Goal: Transaction & Acquisition: Purchase product/service

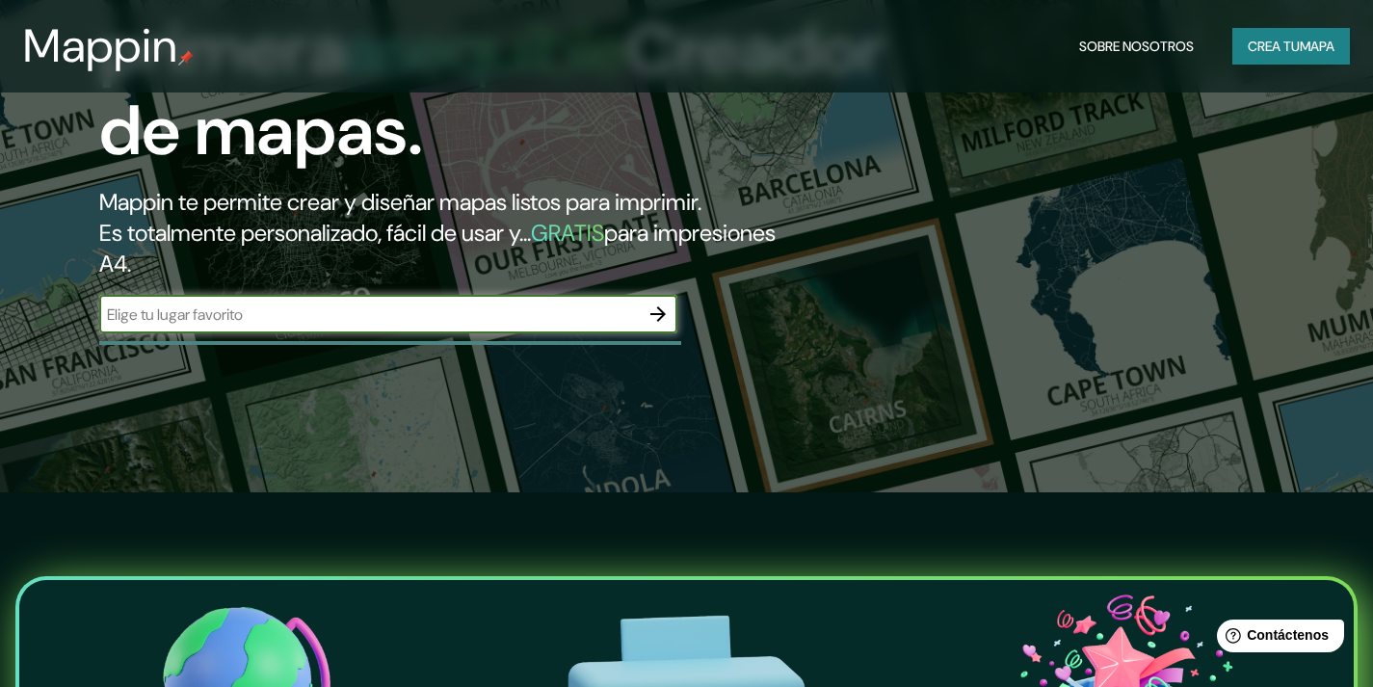
scroll to position [193, 0]
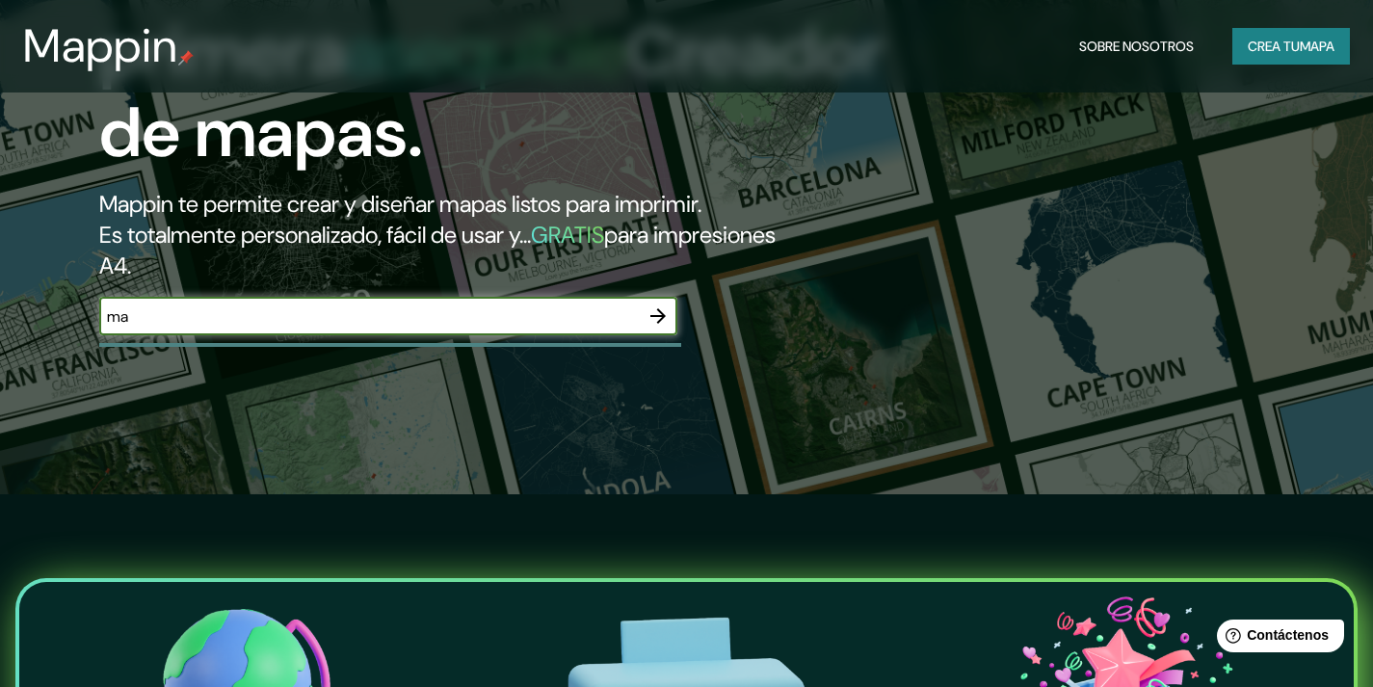
type input "m"
drag, startPoint x: 612, startPoint y: 322, endPoint x: 504, endPoint y: 555, distance: 257.0
click at [589, 393] on div "La primera asequible Creador de mapas. Mappin te permite crear y diseñar mapas …" at bounding box center [686, 150] width 1373 height 687
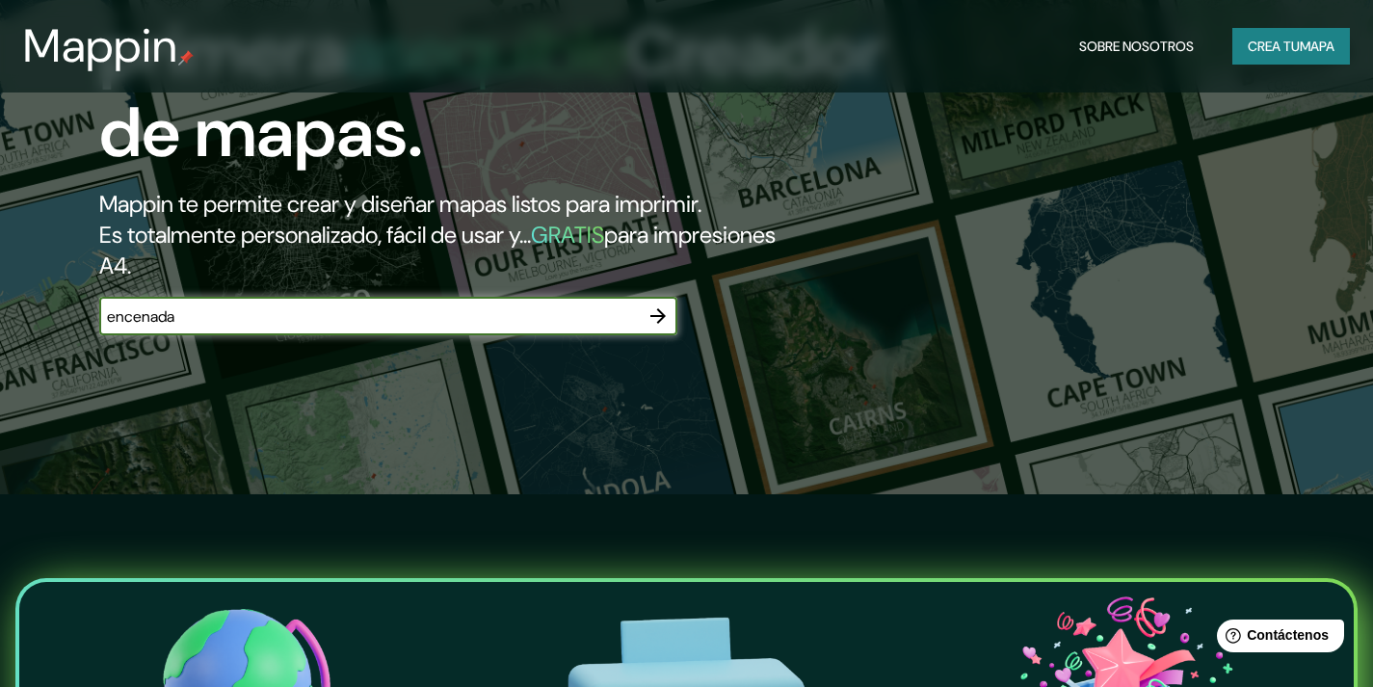
type input "encenada"
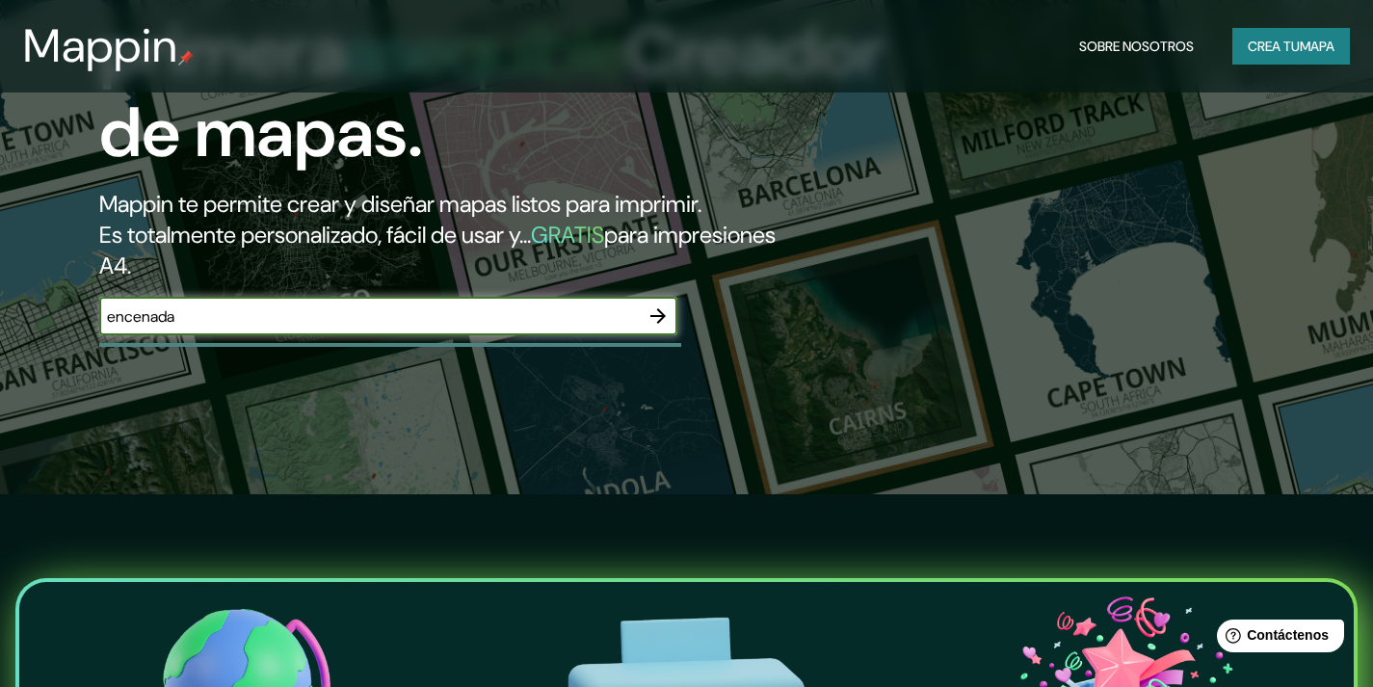
click at [663, 314] on icon "button" at bounding box center [657, 315] width 15 height 15
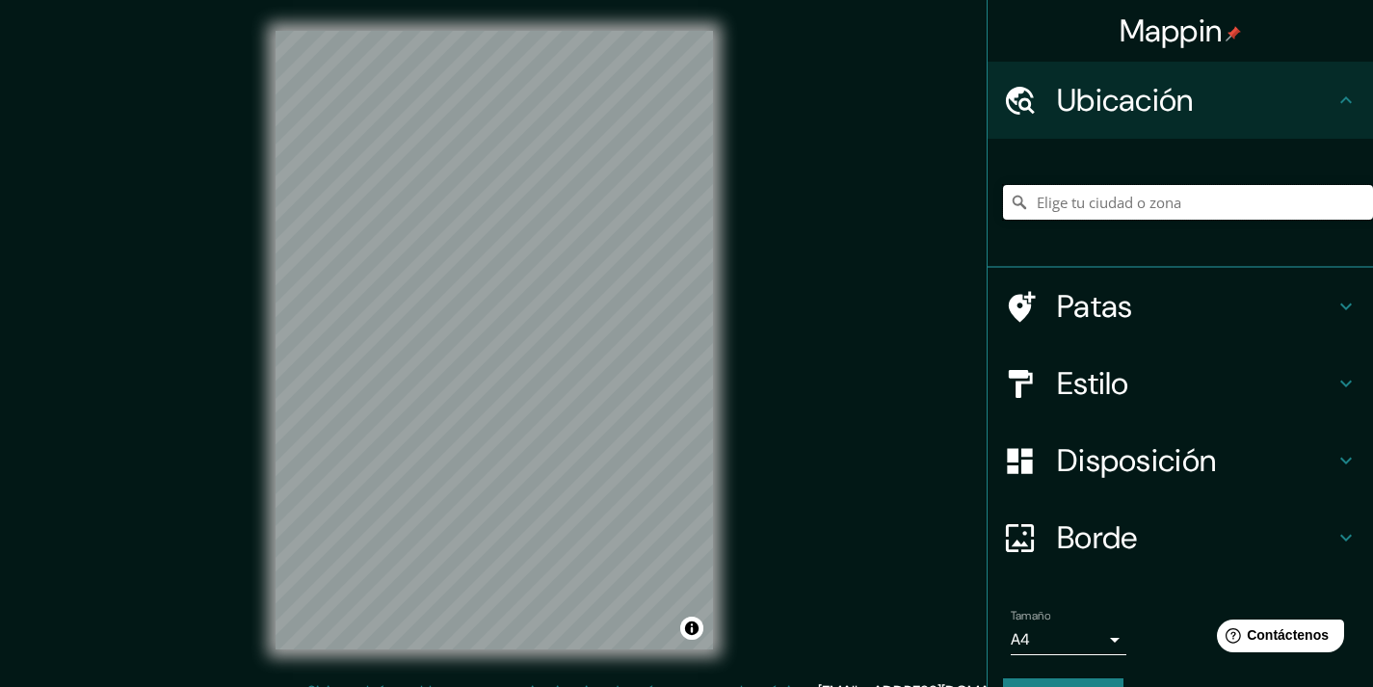
click at [1133, 203] on input "Elige tu ciudad o zona" at bounding box center [1188, 202] width 370 height 35
click at [1131, 204] on input "Elige tu ciudad o zona" at bounding box center [1188, 202] width 370 height 35
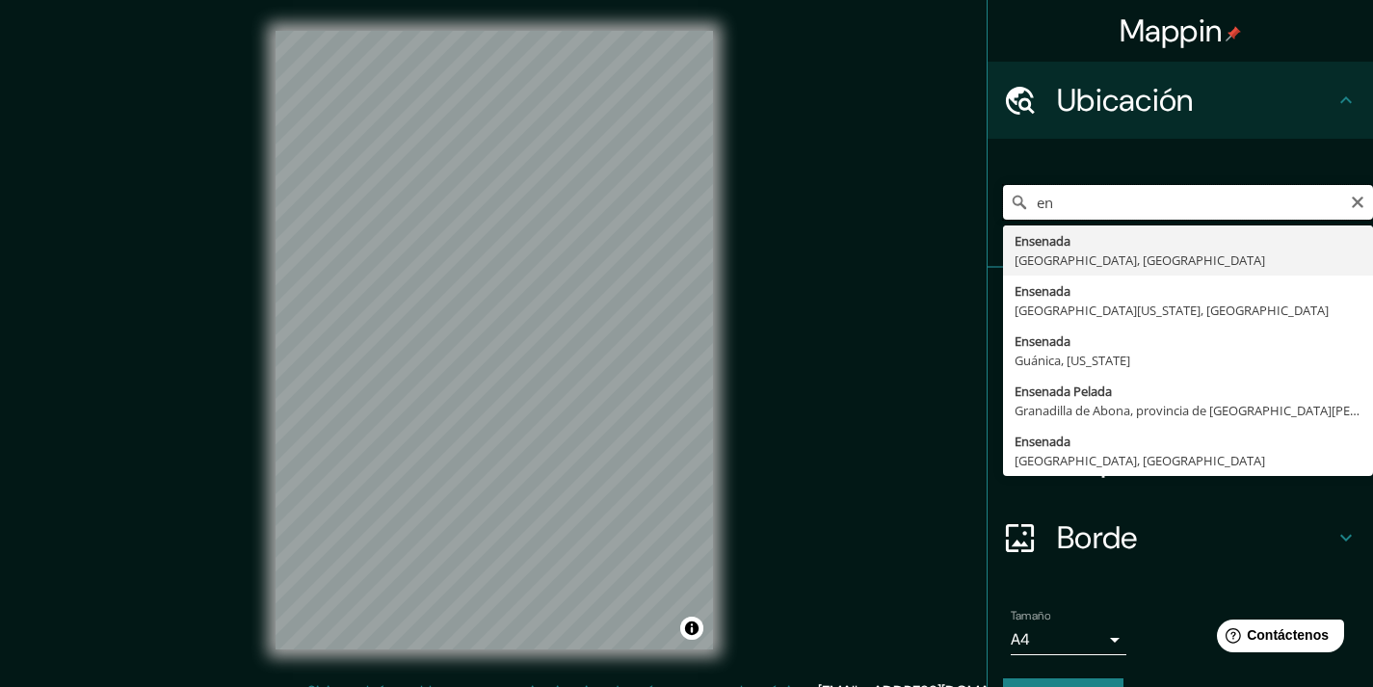
type input "e"
click at [1046, 199] on input "estacion de tren ensenada" at bounding box center [1188, 202] width 370 height 35
click at [1226, 193] on input "estación de tren ensenada" at bounding box center [1188, 202] width 370 height 35
type input "Ensenada, [GEOGRAPHIC_DATA], [GEOGRAPHIC_DATA]"
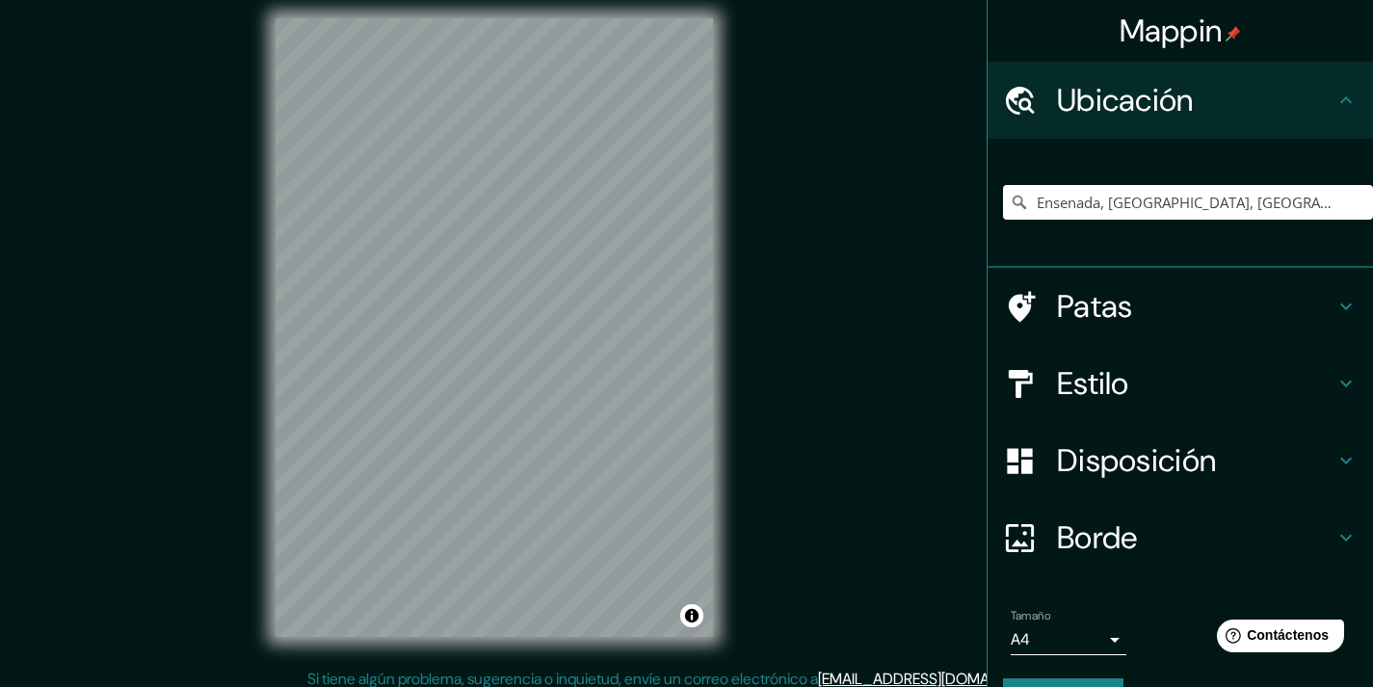
scroll to position [23, 0]
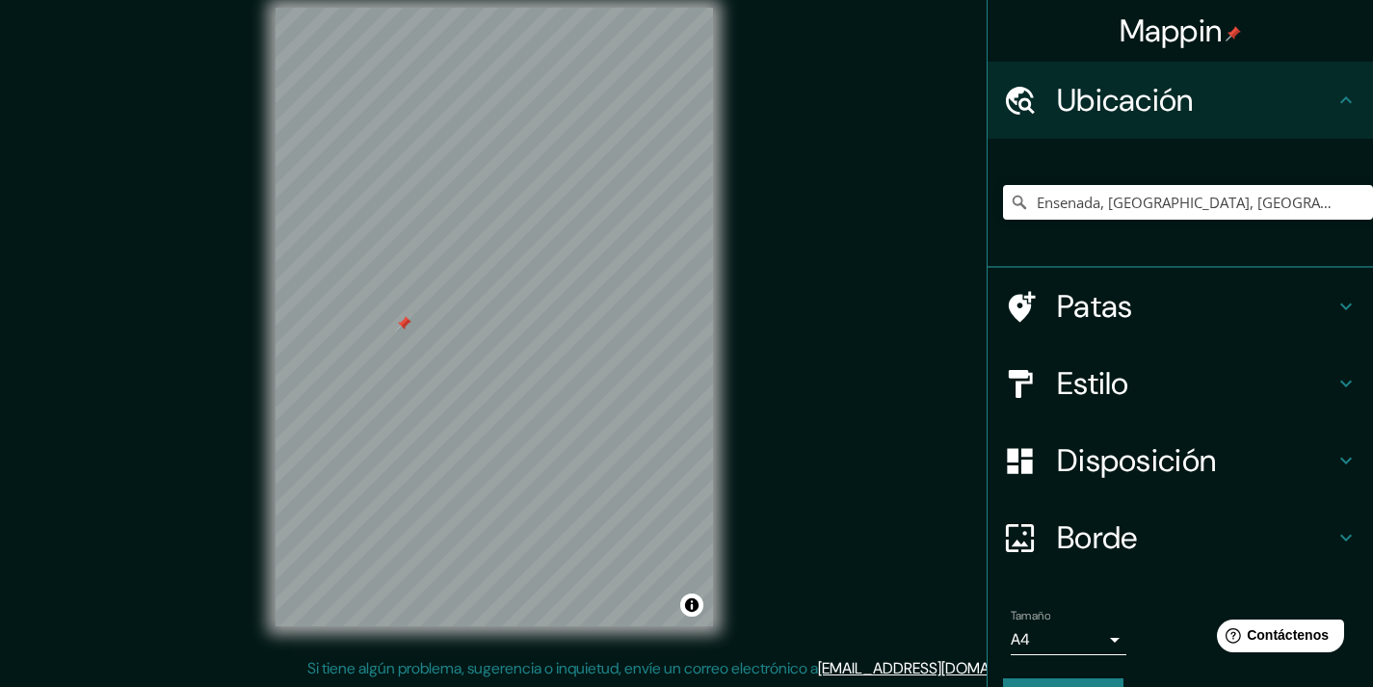
click at [1122, 379] on h4 "Estilo" at bounding box center [1196, 383] width 278 height 39
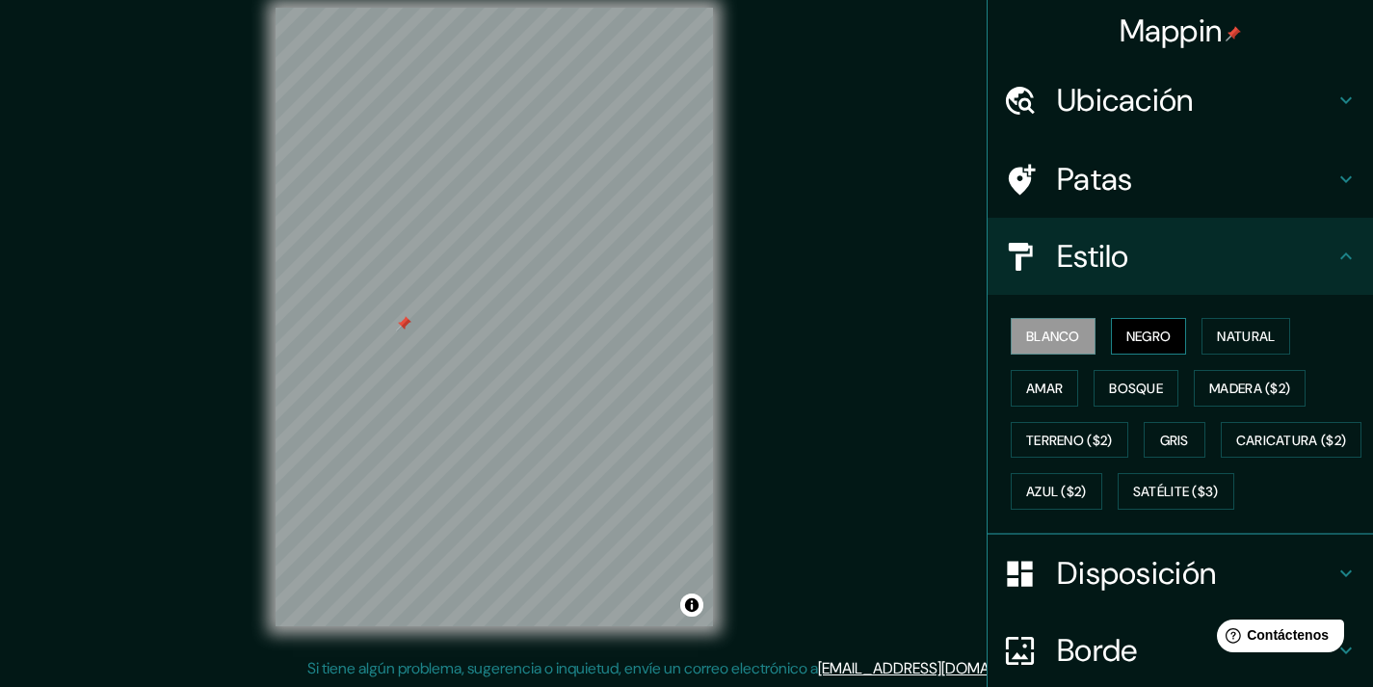
click at [1131, 331] on font "Negro" at bounding box center [1149, 336] width 45 height 17
click at [1059, 334] on font "Blanco" at bounding box center [1053, 336] width 54 height 17
click at [1150, 334] on font "Negro" at bounding box center [1149, 336] width 45 height 17
click at [1218, 333] on font "Natural" at bounding box center [1246, 336] width 58 height 17
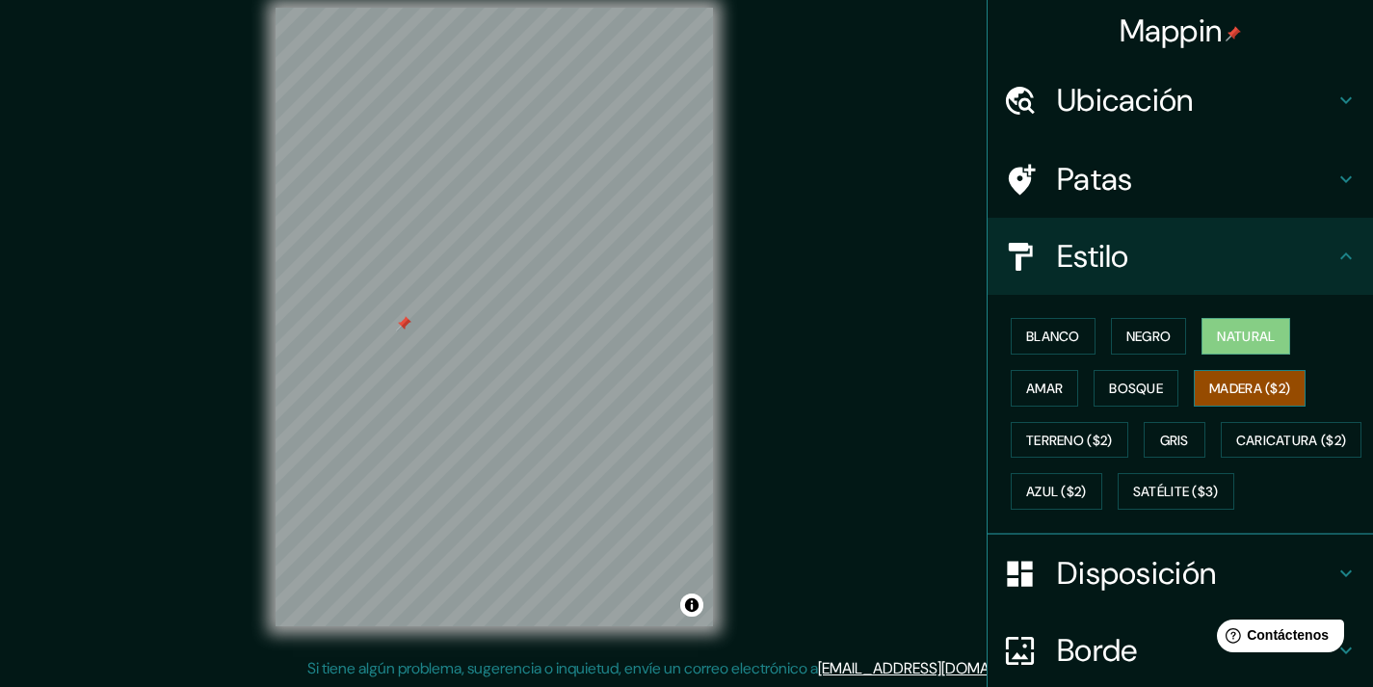
click at [1209, 388] on font "Madera ($2)" at bounding box center [1249, 388] width 81 height 17
click at [1157, 384] on button "Bosque" at bounding box center [1136, 388] width 85 height 37
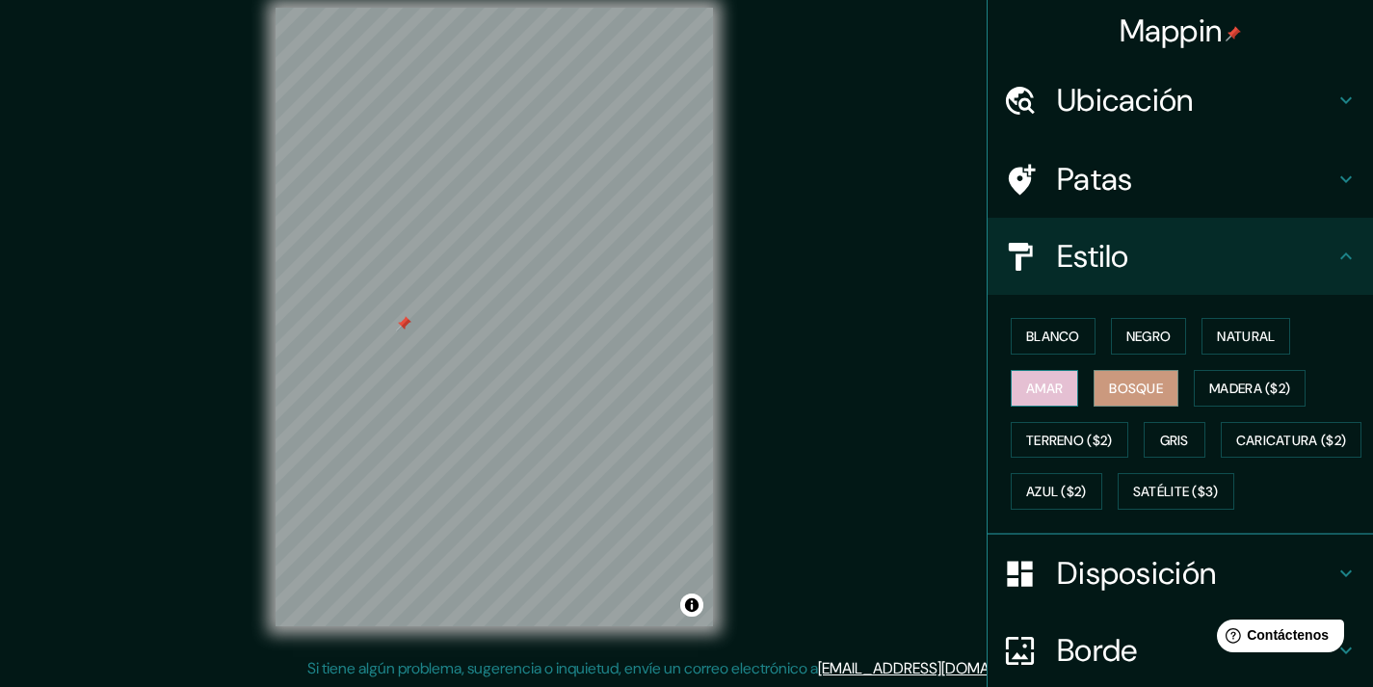
click at [1049, 378] on font "Amar" at bounding box center [1044, 388] width 37 height 25
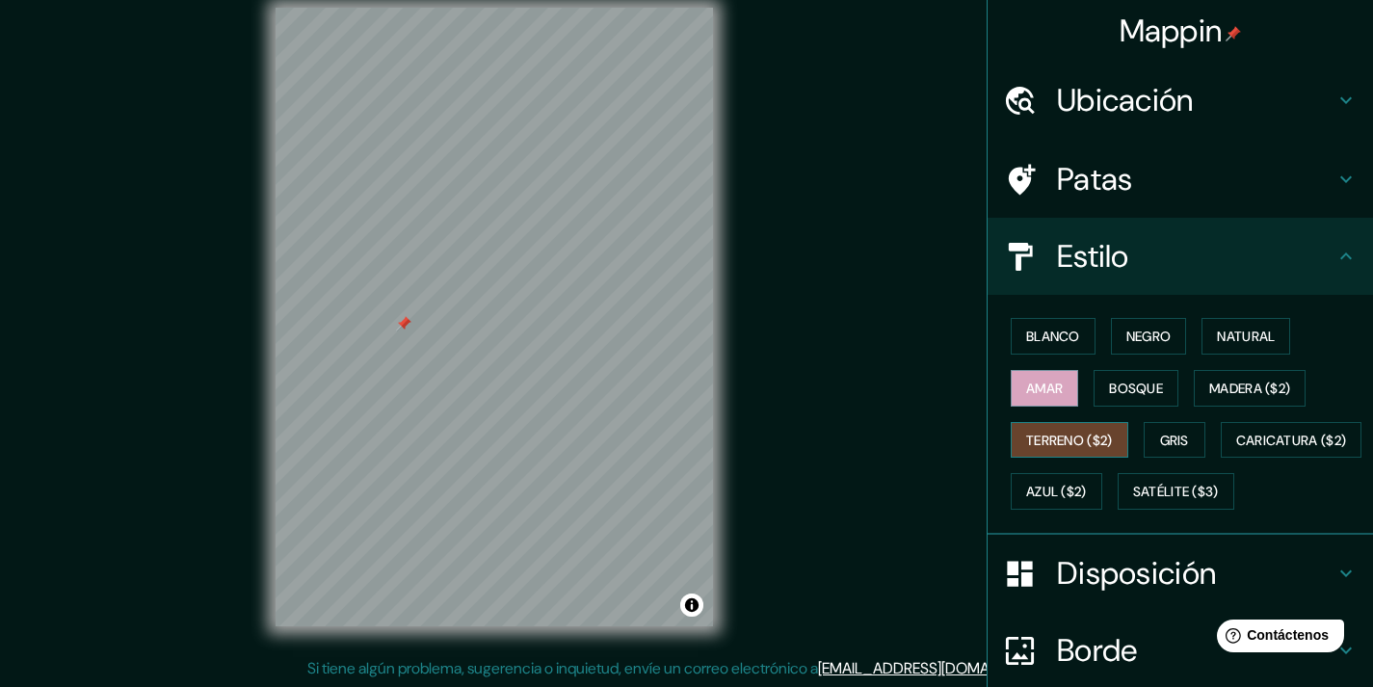
click at [1044, 433] on font "Terreno ($2)" at bounding box center [1069, 440] width 87 height 17
click at [1148, 444] on button "Gris" at bounding box center [1175, 440] width 62 height 37
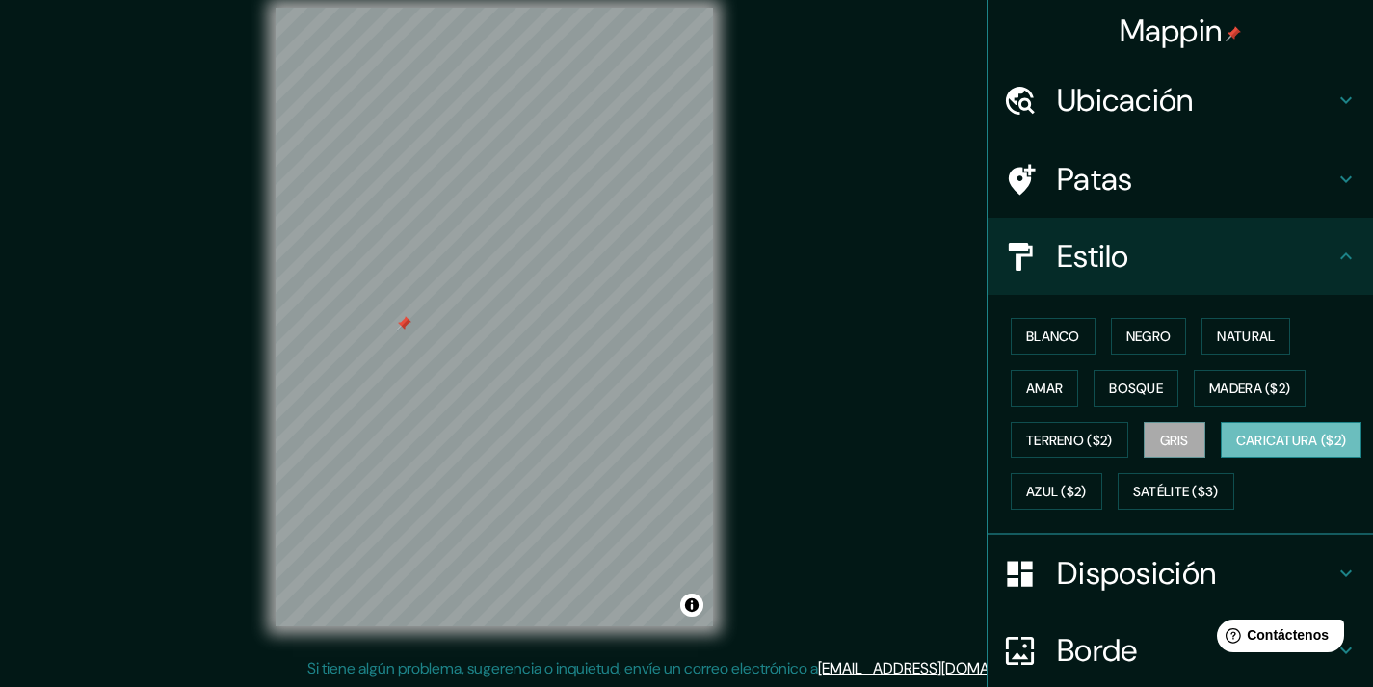
click at [1236, 453] on font "Caricatura ($2)" at bounding box center [1291, 440] width 111 height 25
click at [1102, 486] on button "Azul ($2)" at bounding box center [1057, 491] width 92 height 37
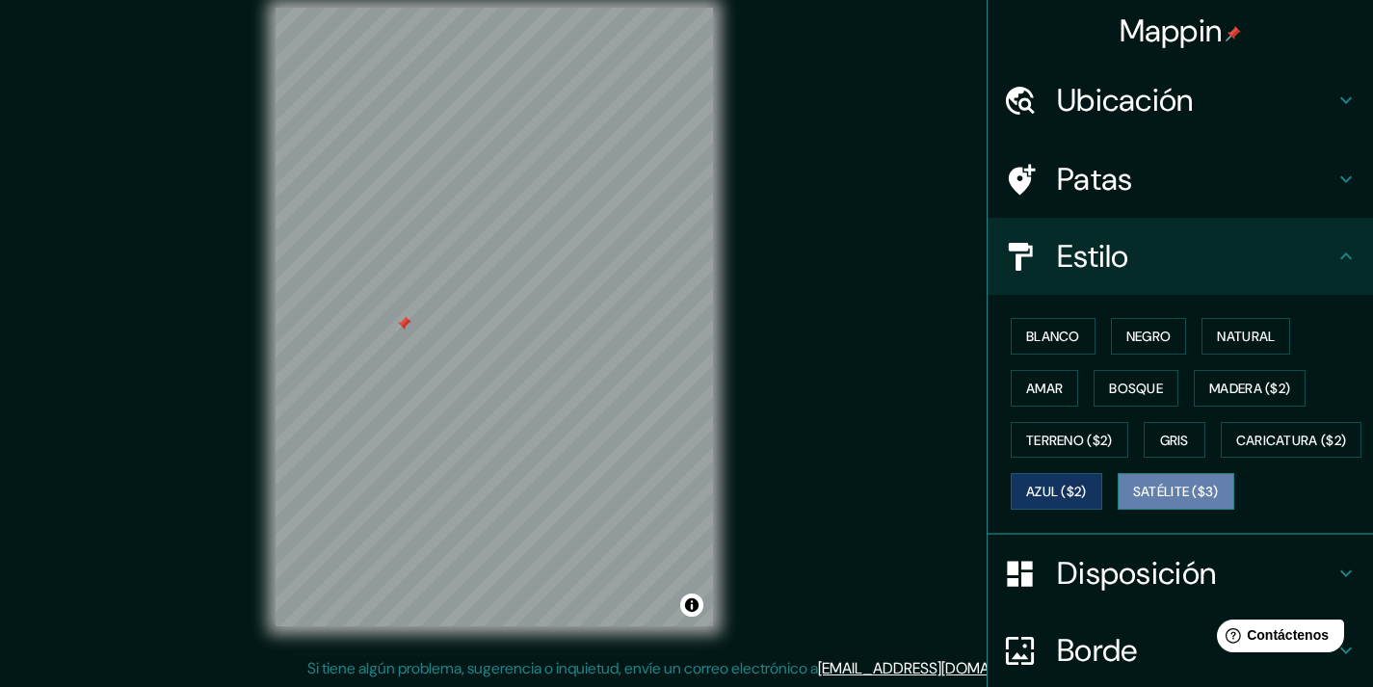
click at [1133, 504] on font "Satélite ($3)" at bounding box center [1176, 491] width 86 height 25
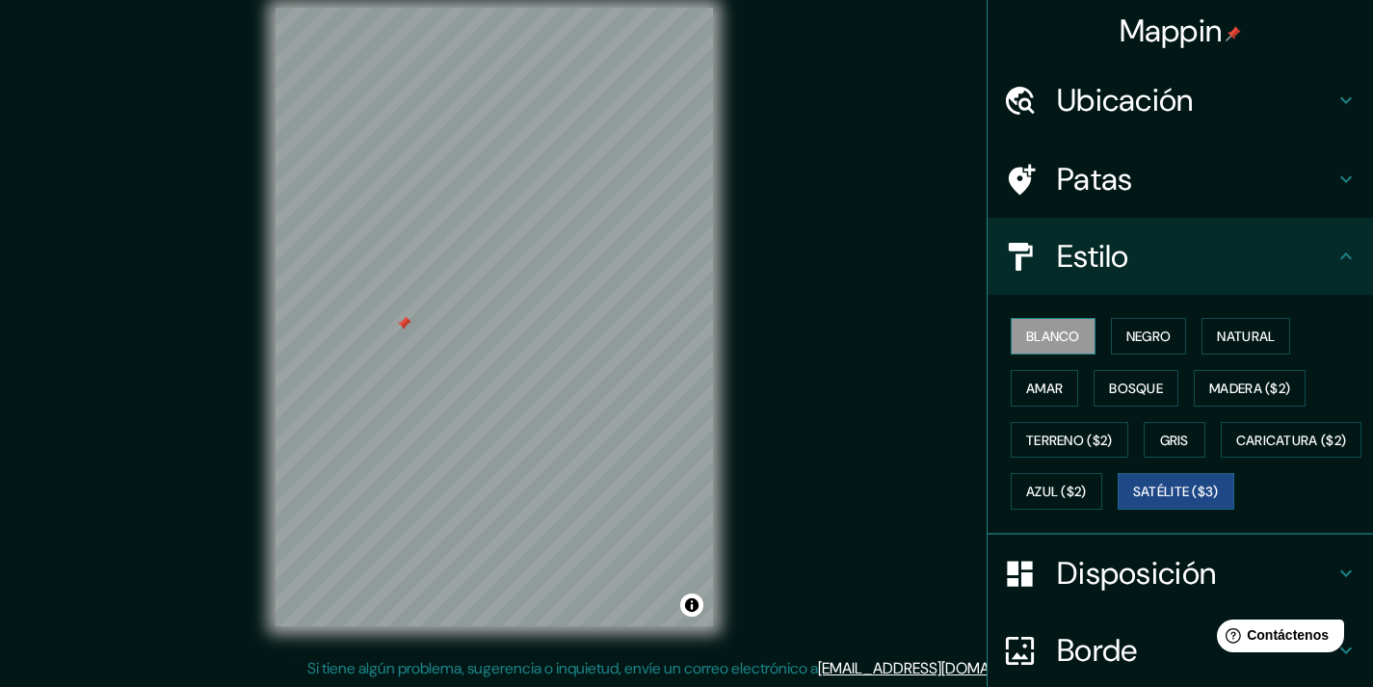
click at [1050, 329] on font "Blanco" at bounding box center [1053, 336] width 54 height 17
click at [1149, 327] on font "Negro" at bounding box center [1149, 336] width 45 height 25
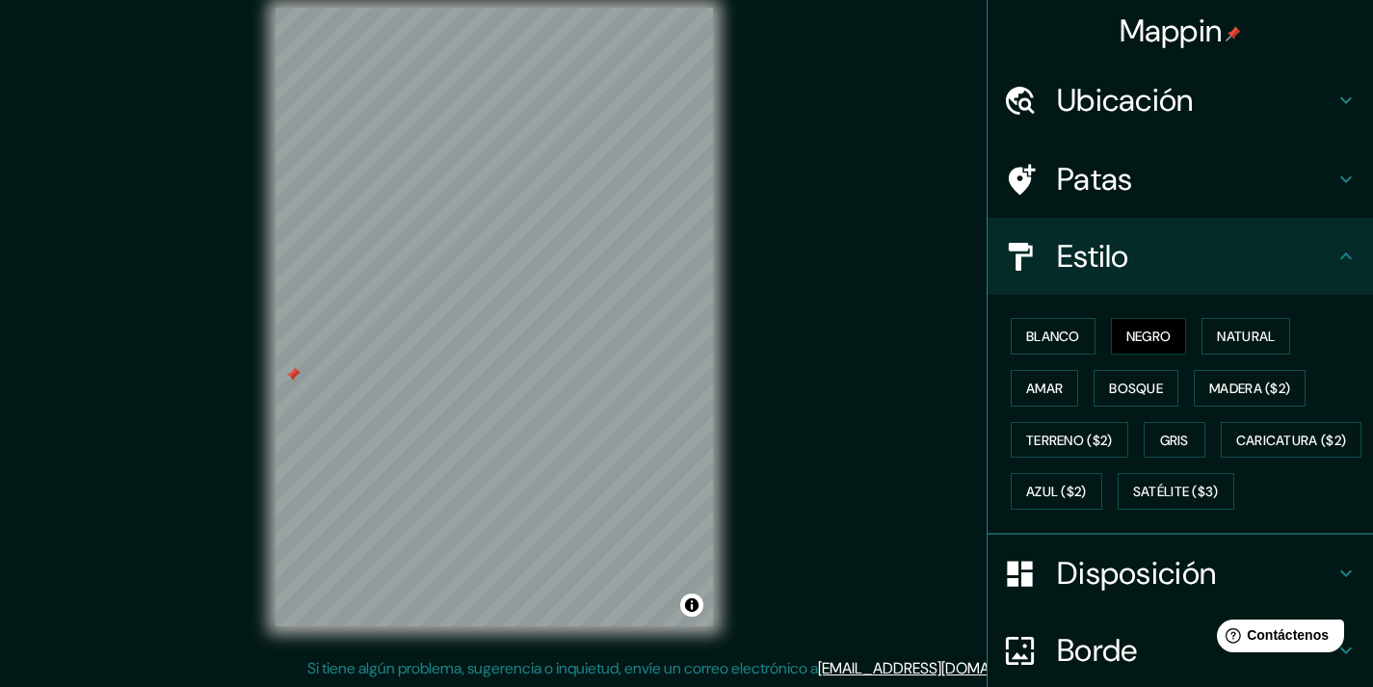
click at [1035, 591] on div at bounding box center [1030, 574] width 54 height 34
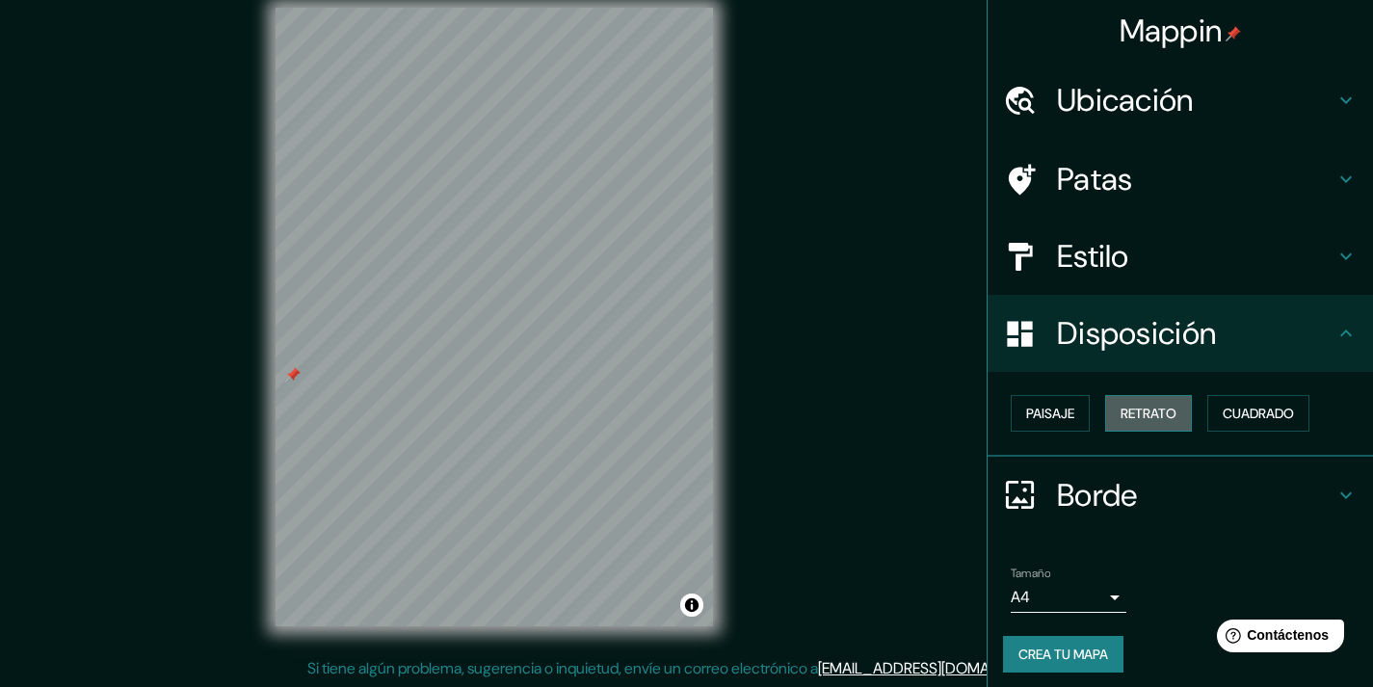
click at [1137, 404] on font "Retrato" at bounding box center [1149, 413] width 56 height 25
click at [1050, 411] on font "Paisaje" at bounding box center [1050, 413] width 48 height 17
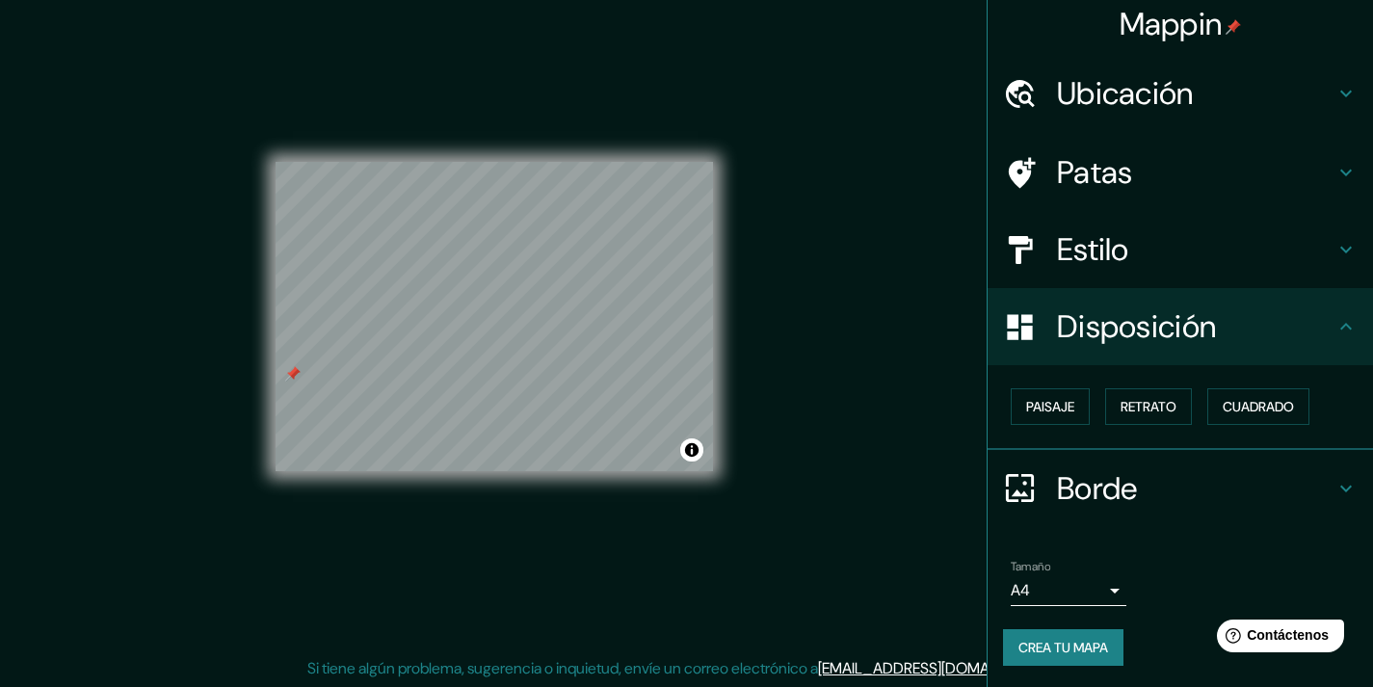
scroll to position [8, 0]
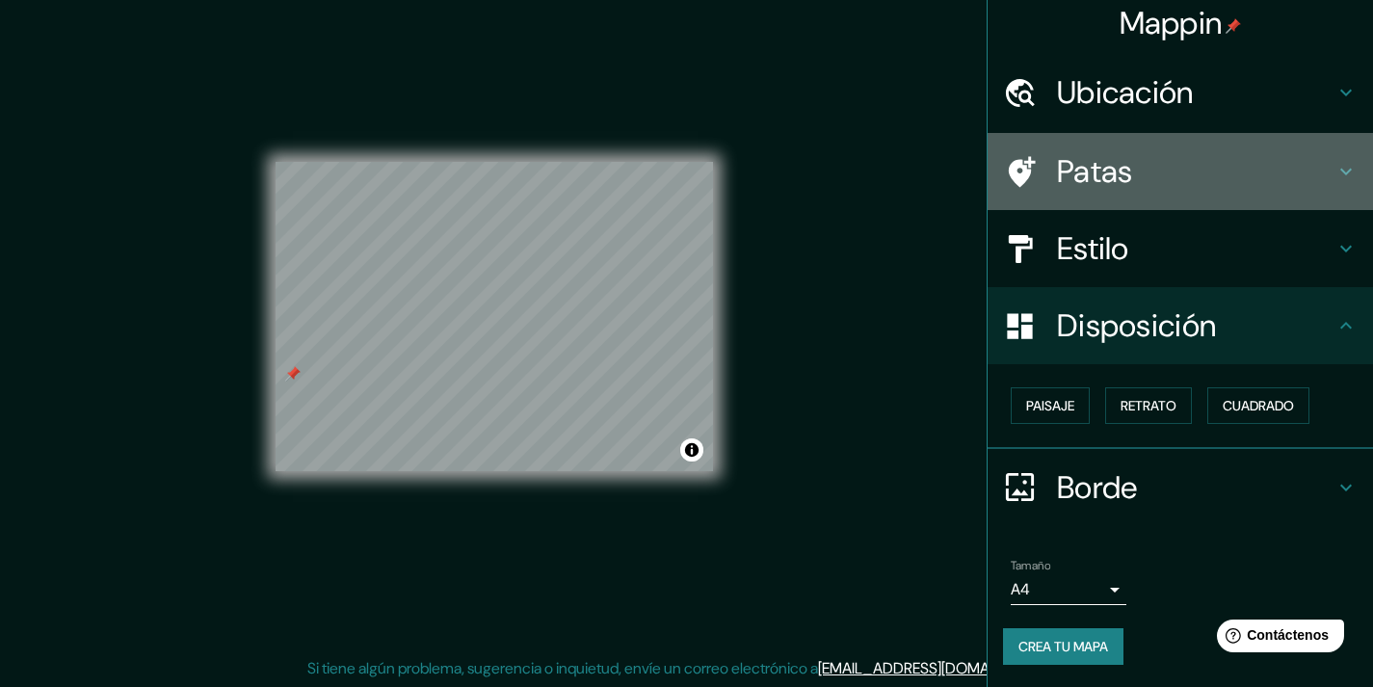
click at [1134, 174] on h4 "Patas" at bounding box center [1196, 171] width 278 height 39
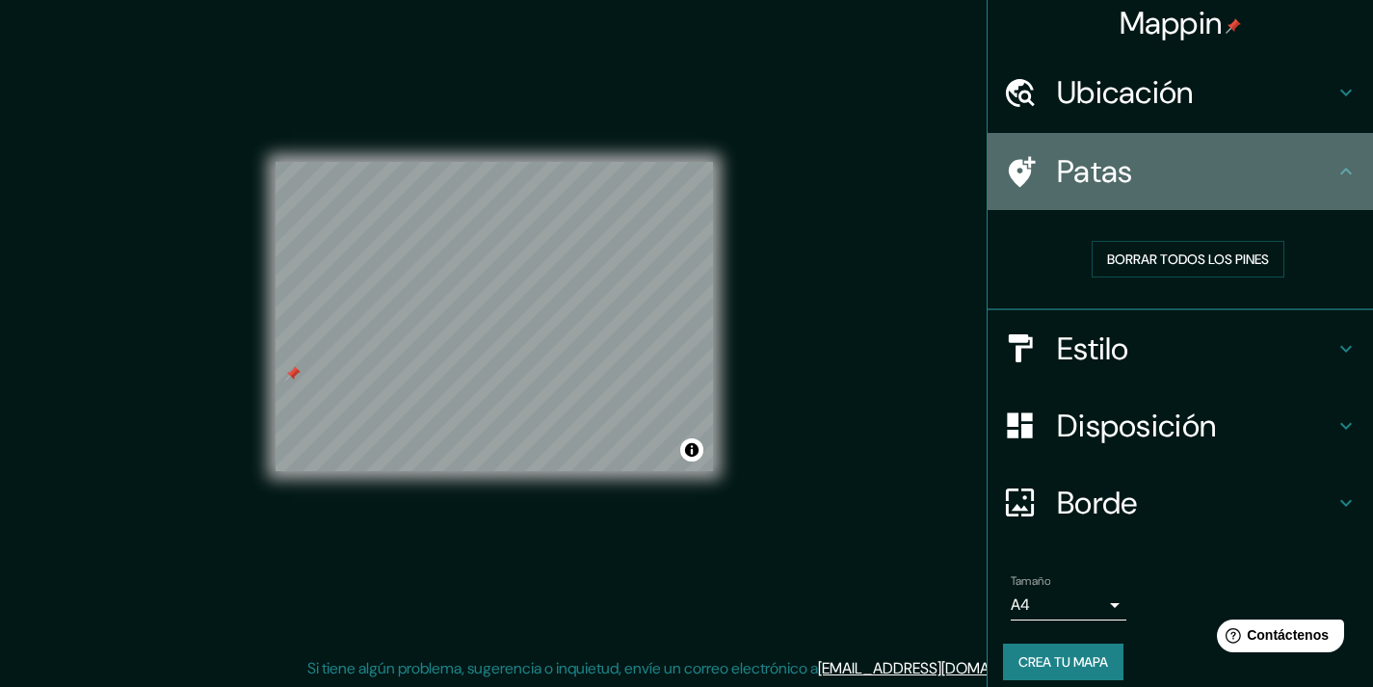
click at [1134, 174] on h4 "Patas" at bounding box center [1196, 171] width 278 height 39
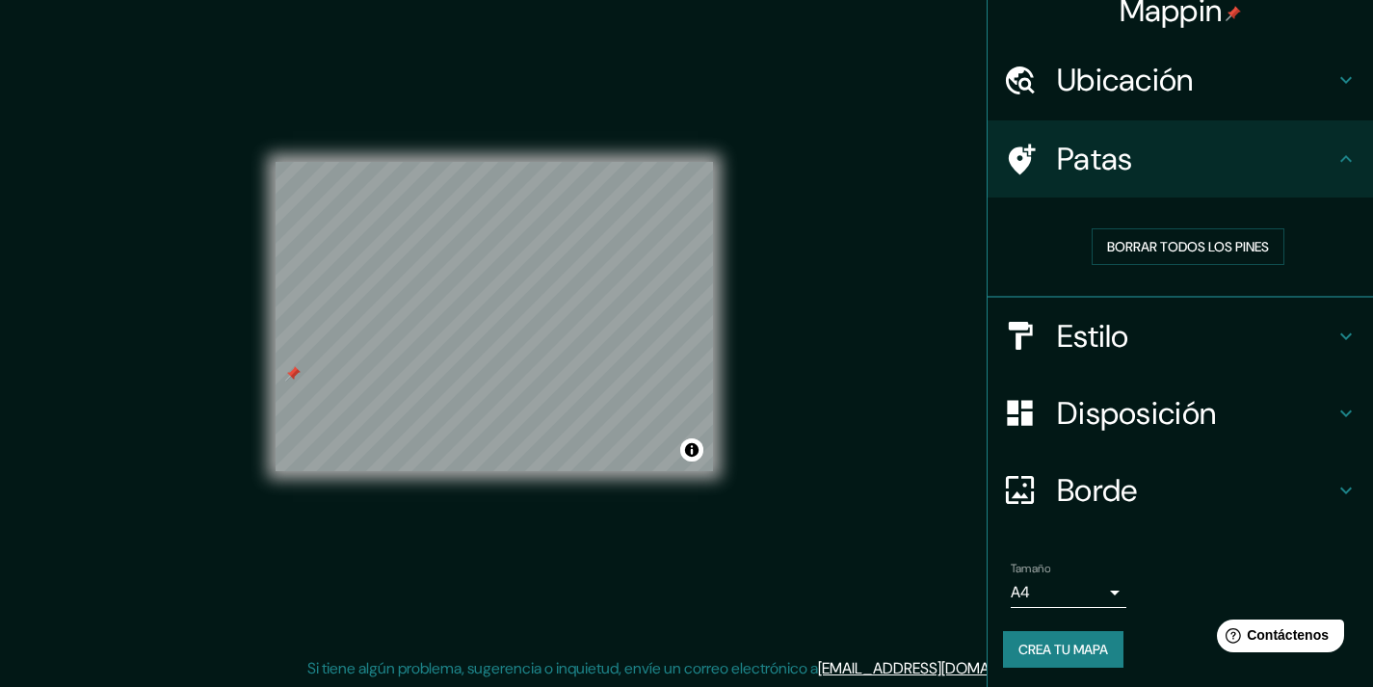
scroll to position [23, 0]
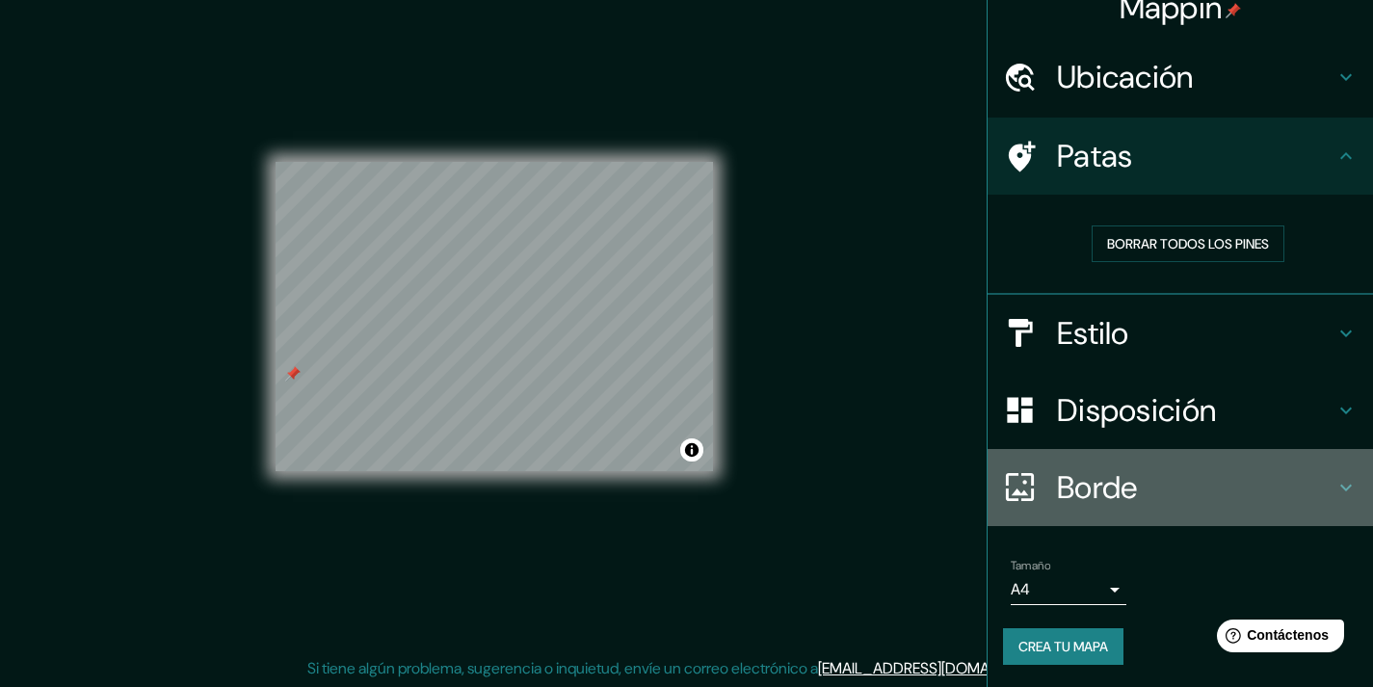
click at [1097, 490] on font "Borde" at bounding box center [1097, 487] width 81 height 40
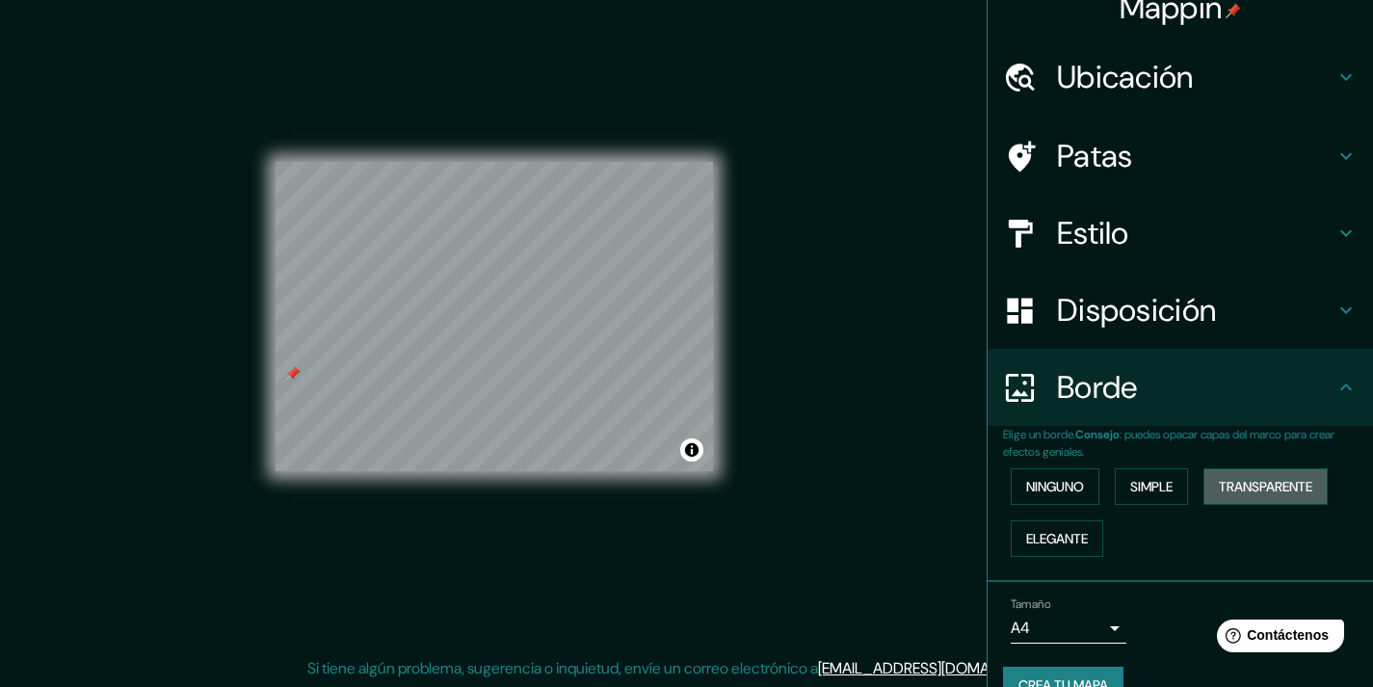
drag, startPoint x: 1223, startPoint y: 478, endPoint x: 114, endPoint y: 677, distance: 1126.9
click at [1223, 478] on font "Transparente" at bounding box center [1265, 486] width 93 height 17
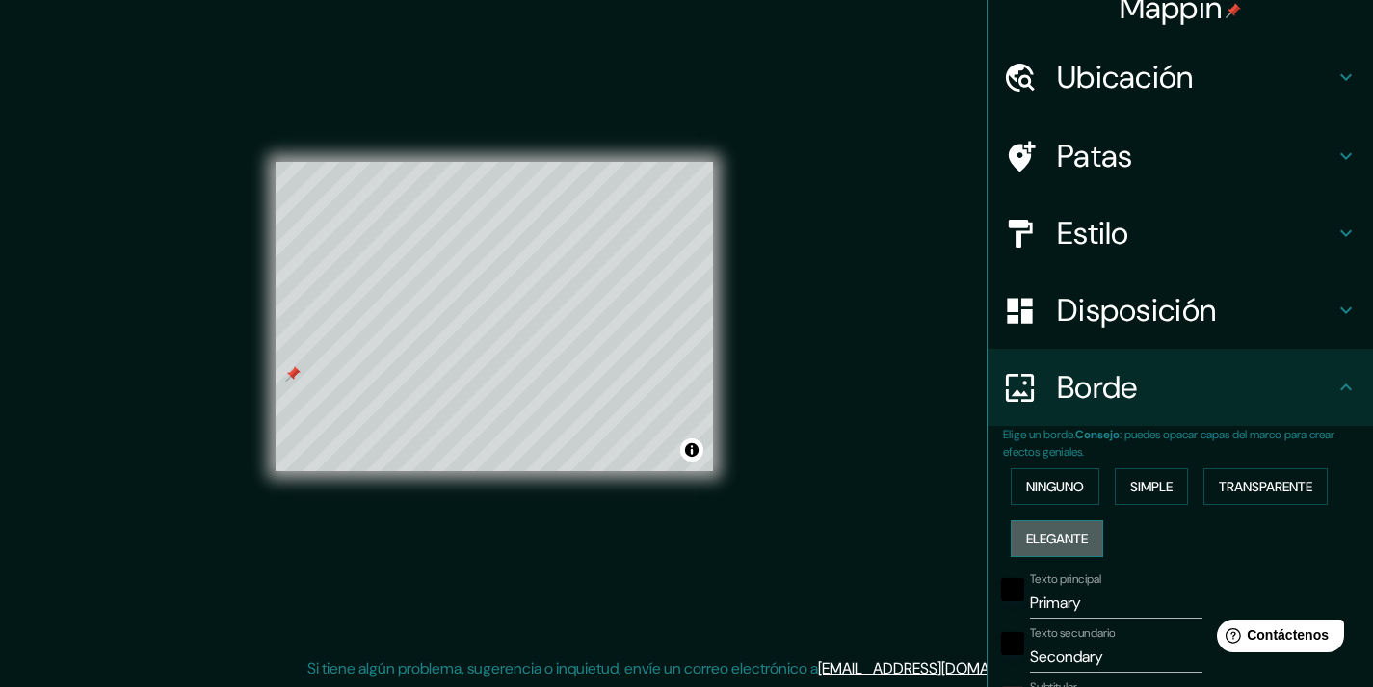
click at [1062, 530] on font "Elegante" at bounding box center [1057, 538] width 62 height 17
click at [1074, 491] on button "Ninguno" at bounding box center [1055, 486] width 89 height 37
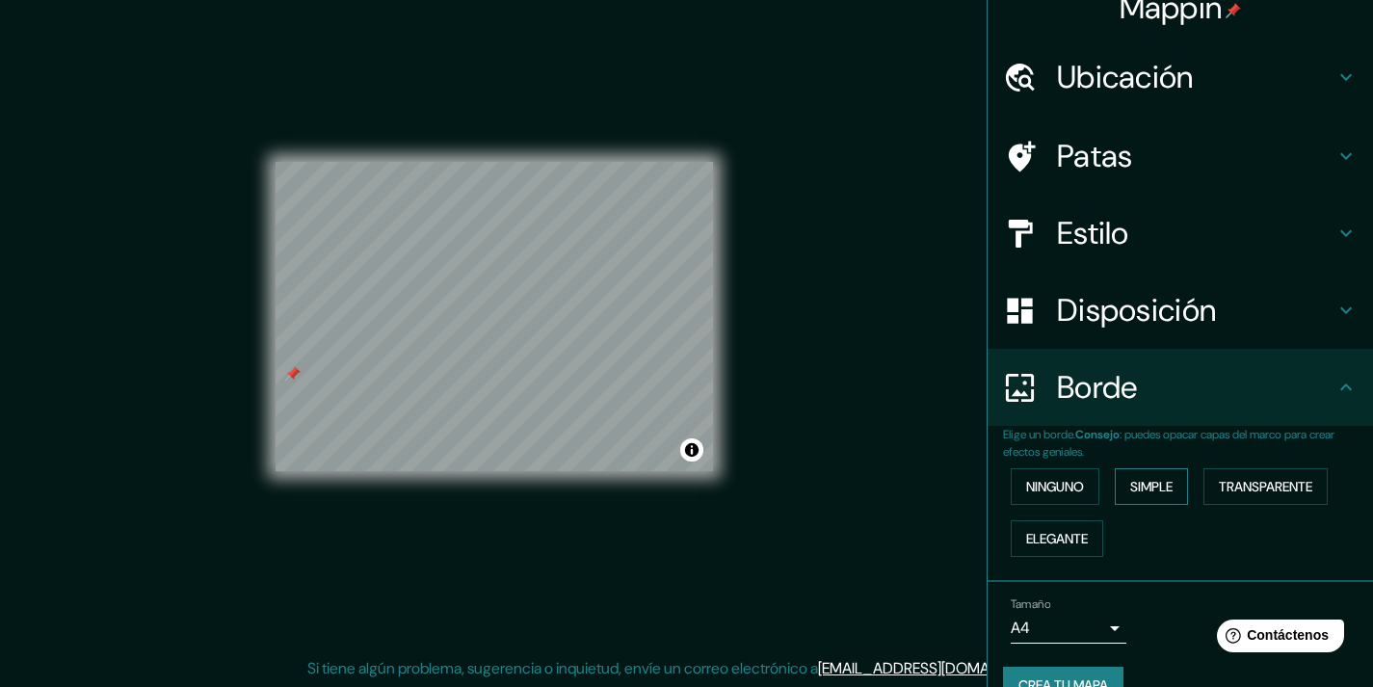
click at [1129, 472] on button "Simple" at bounding box center [1151, 486] width 73 height 37
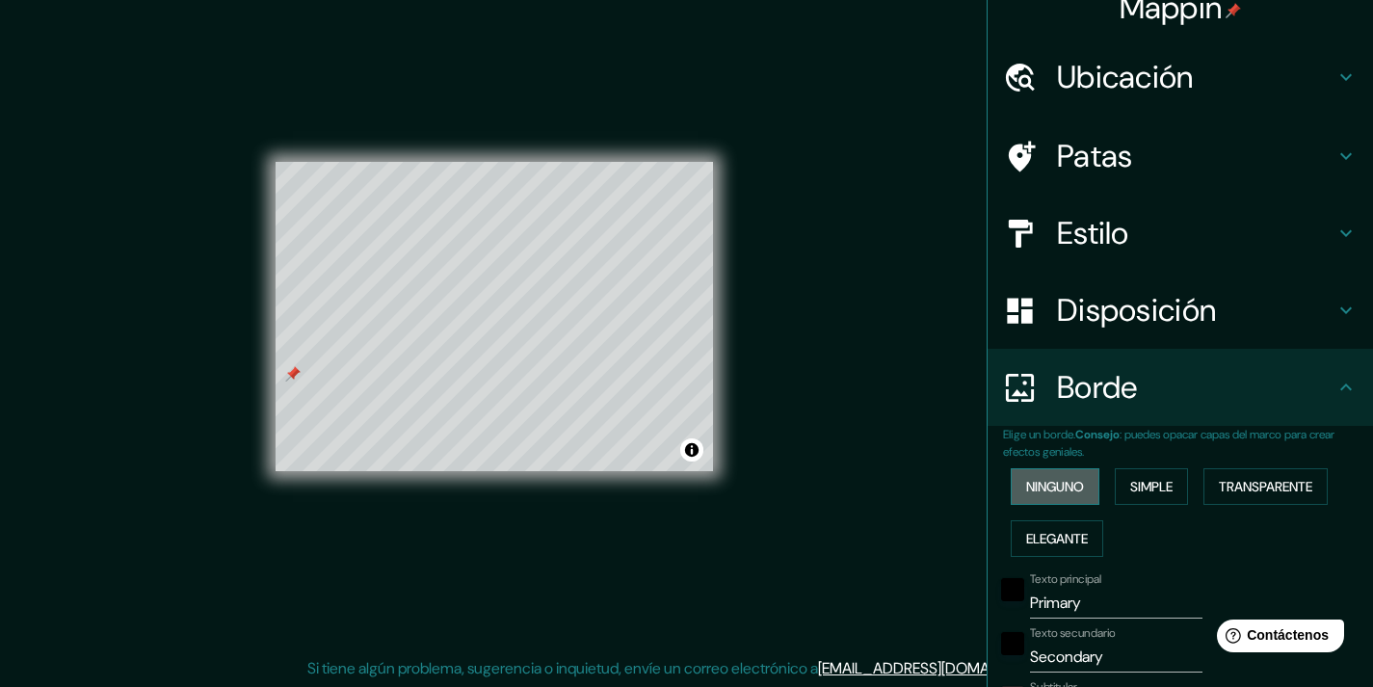
click at [1045, 486] on font "Ninguno" at bounding box center [1055, 486] width 58 height 17
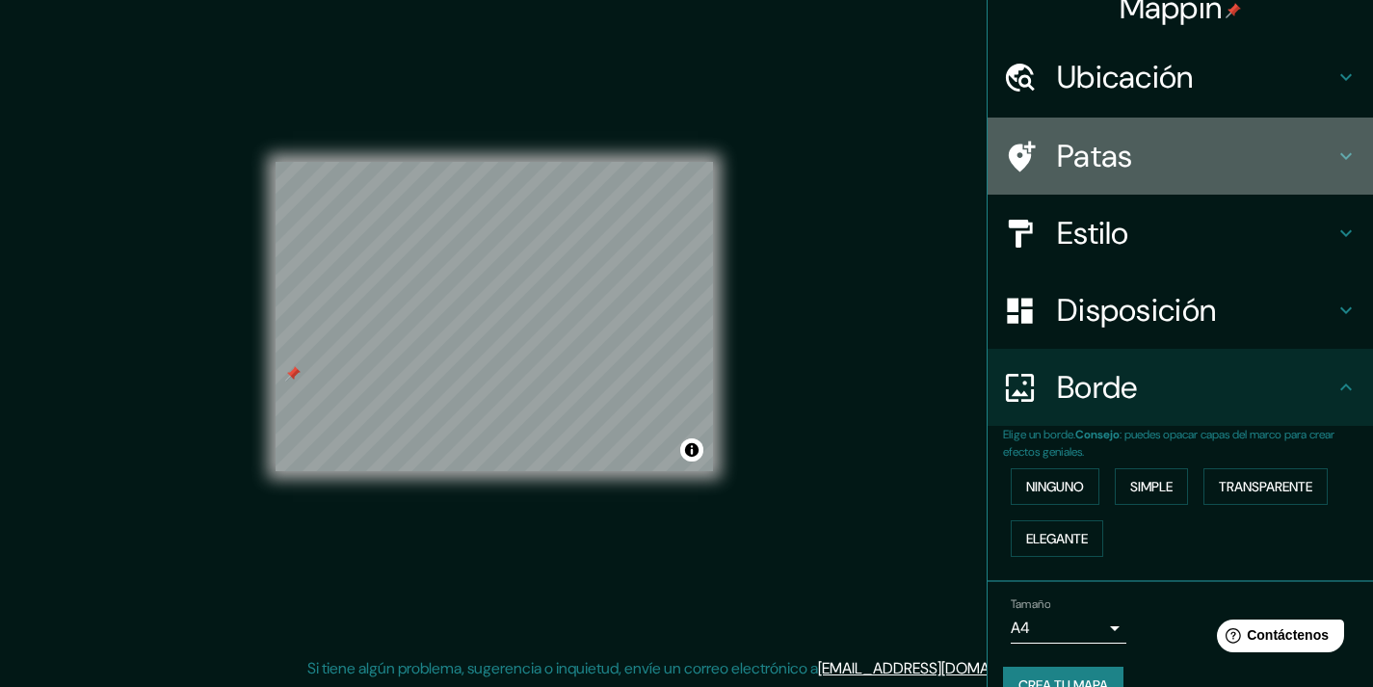
click at [1117, 134] on div "Patas" at bounding box center [1180, 156] width 385 height 77
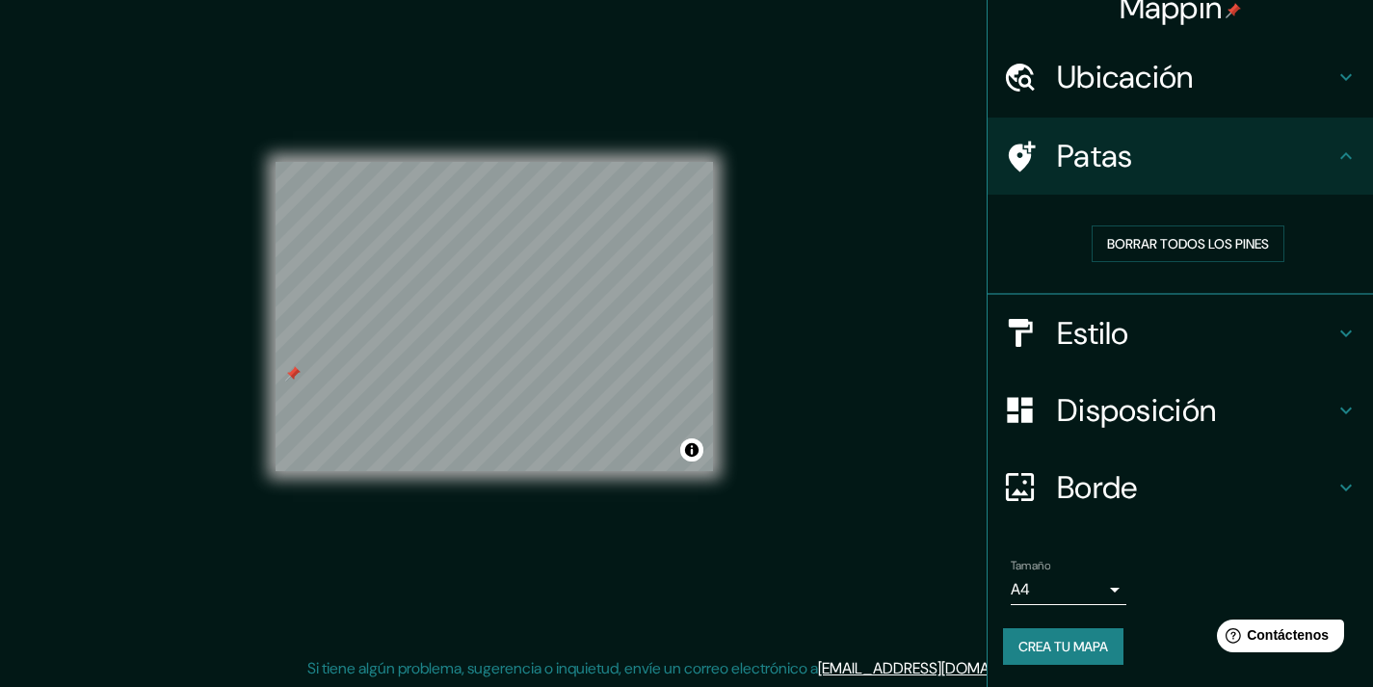
click at [1113, 308] on div "Estilo" at bounding box center [1180, 333] width 385 height 77
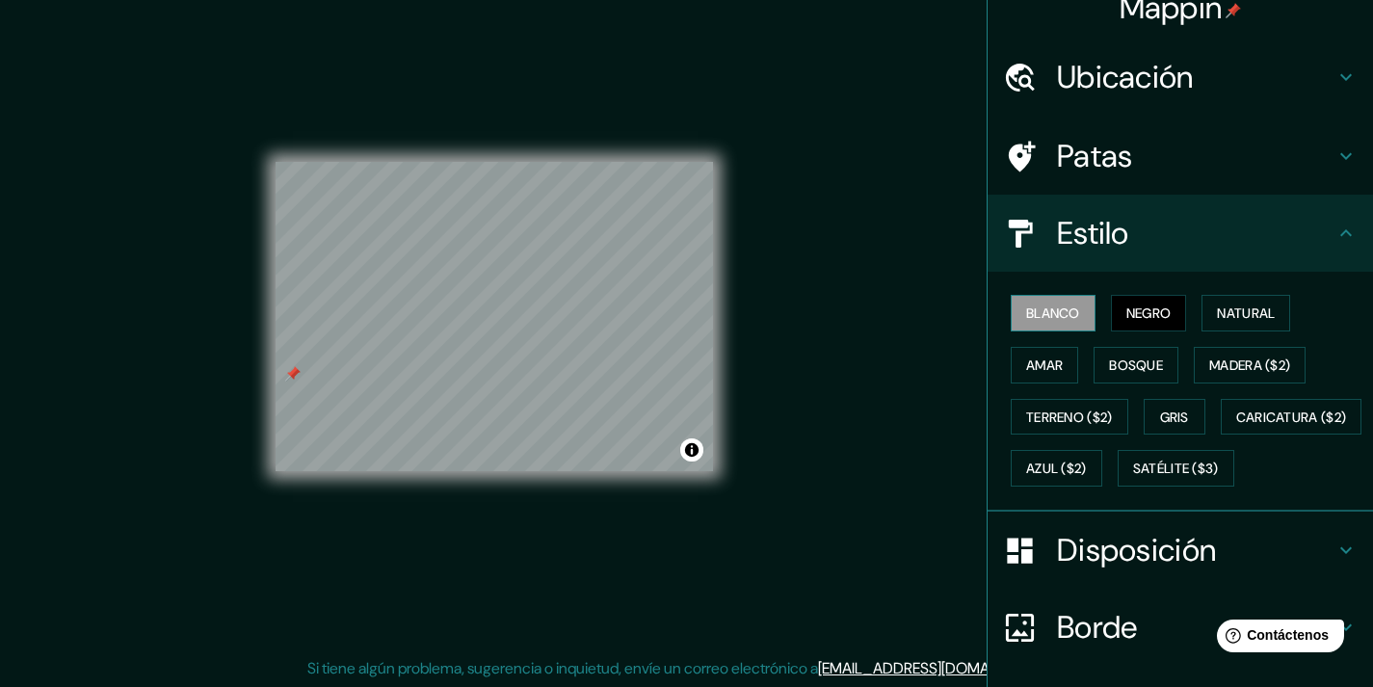
click at [1056, 313] on font "Blanco" at bounding box center [1053, 313] width 54 height 17
click at [1111, 309] on button "Negro" at bounding box center [1149, 313] width 76 height 37
click at [1217, 302] on font "Natural" at bounding box center [1246, 313] width 58 height 25
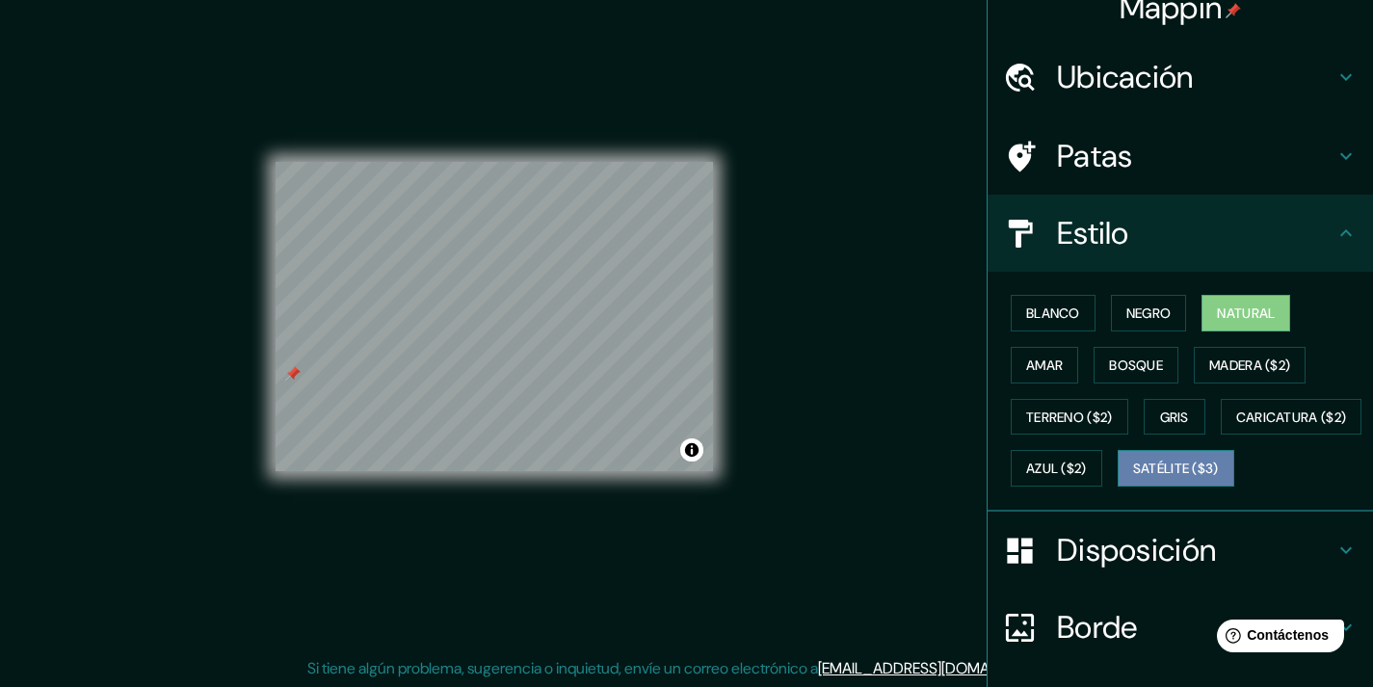
click at [1133, 478] on font "Satélite ($3)" at bounding box center [1176, 469] width 86 height 17
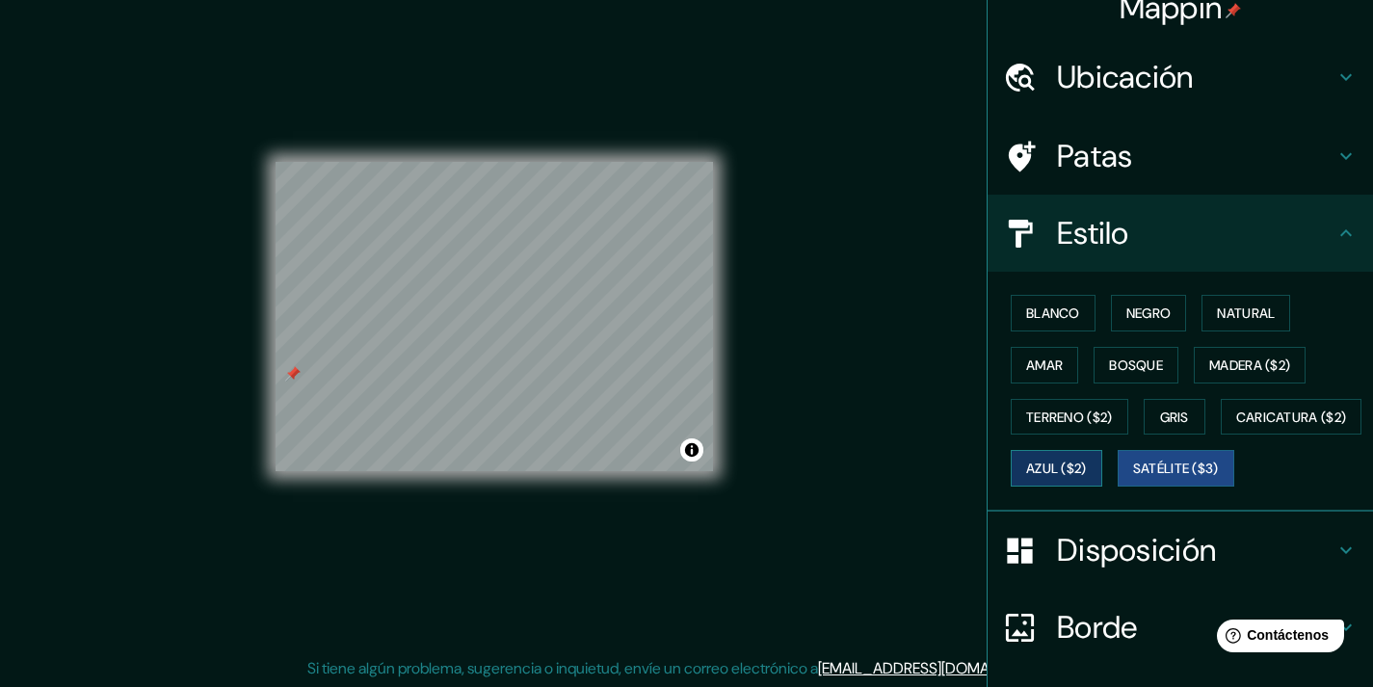
click at [1087, 475] on font "Azul ($2)" at bounding box center [1056, 469] width 61 height 17
click at [1142, 310] on font "Negro" at bounding box center [1149, 313] width 45 height 17
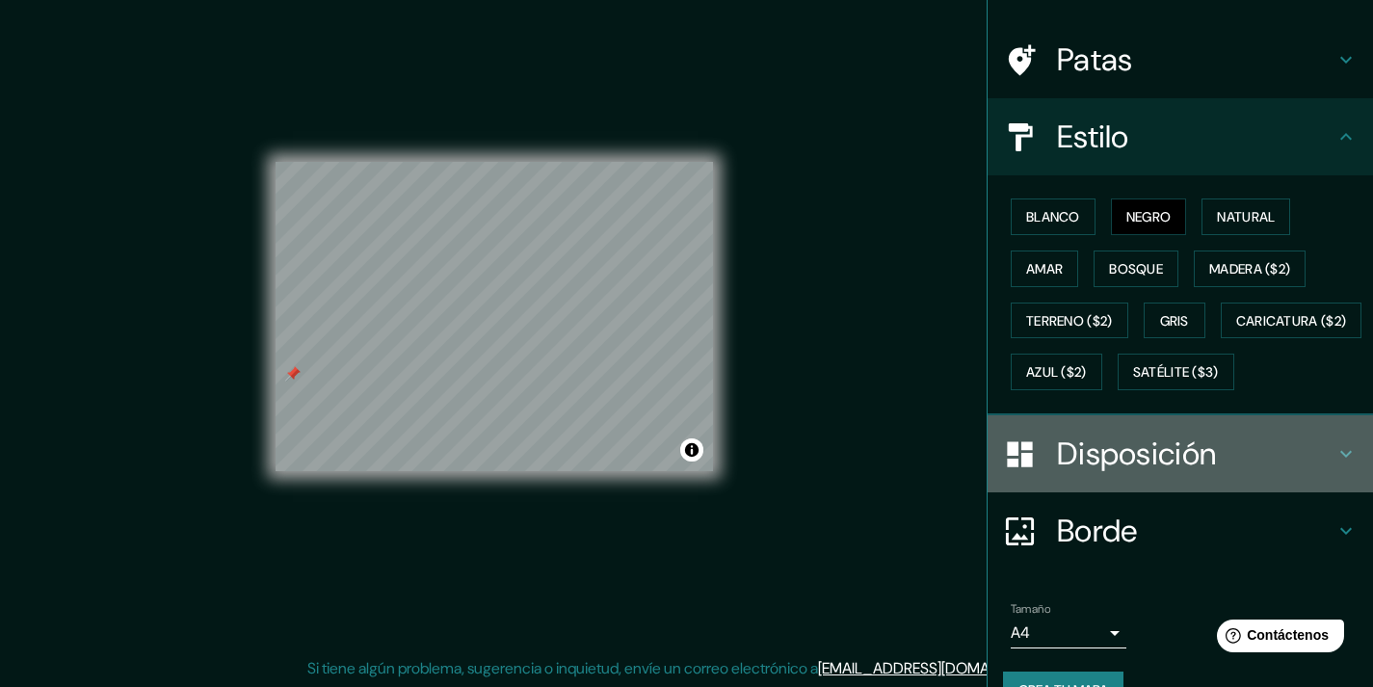
click at [1182, 474] on font "Disposición" at bounding box center [1136, 454] width 159 height 40
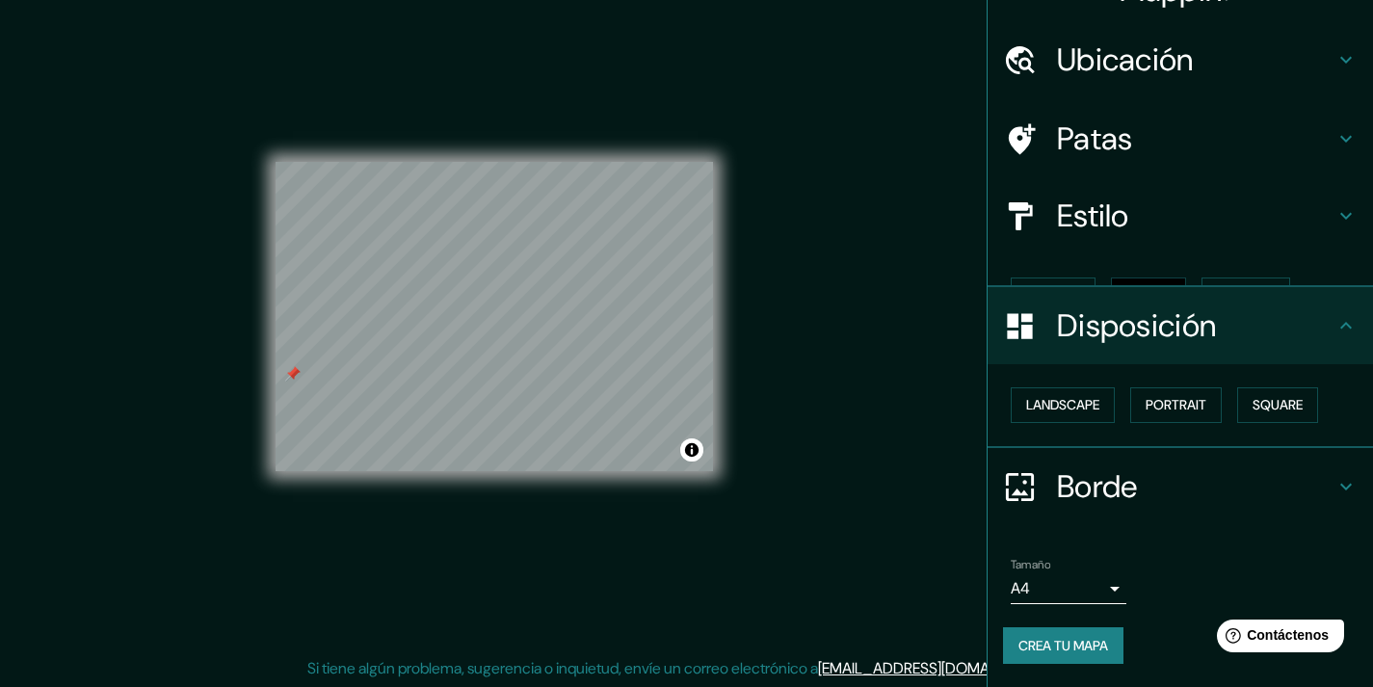
scroll to position [8, 0]
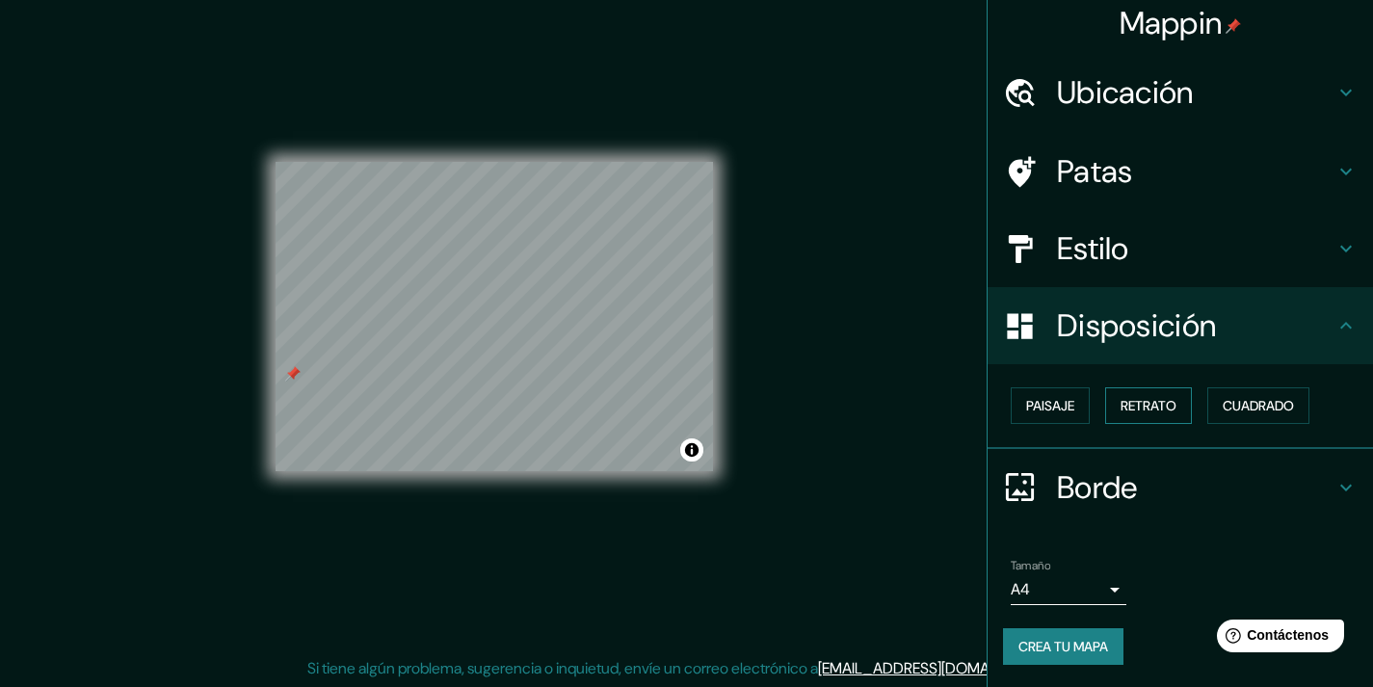
click at [1138, 401] on font "Retrato" at bounding box center [1149, 405] width 56 height 17
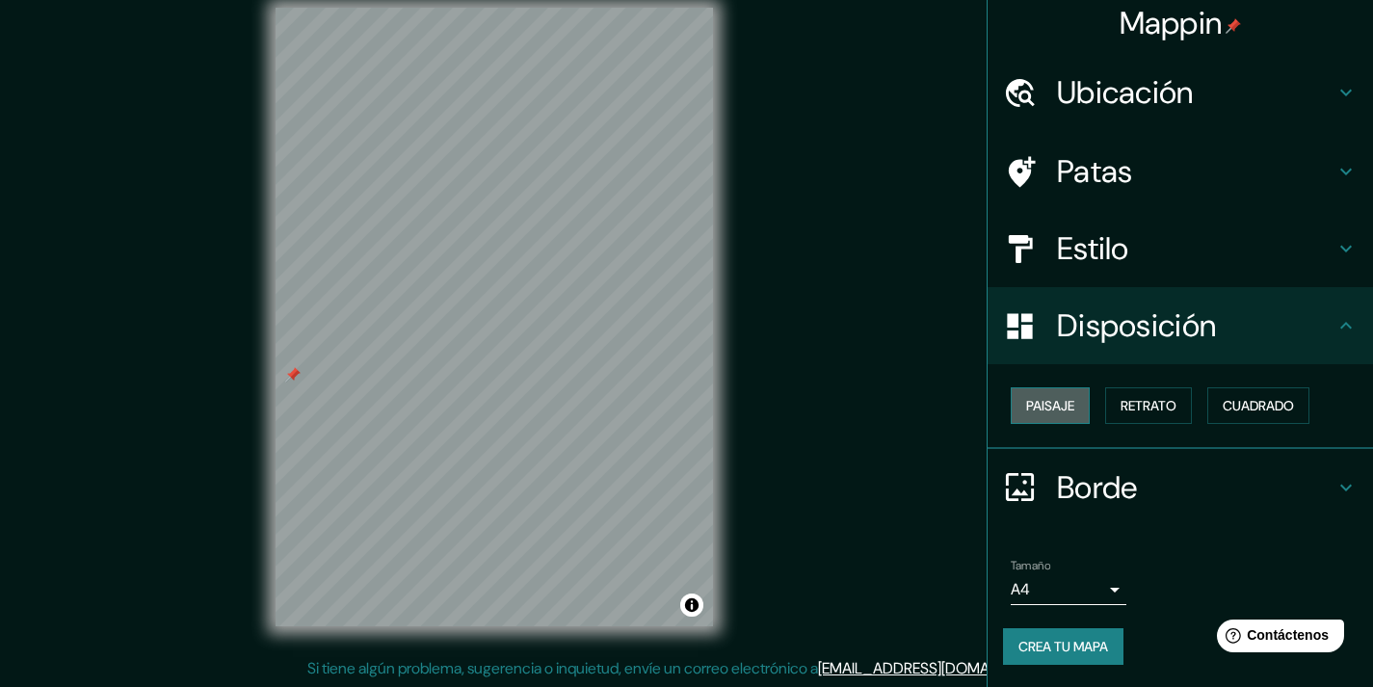
click at [1038, 399] on font "Paisaje" at bounding box center [1050, 405] width 48 height 17
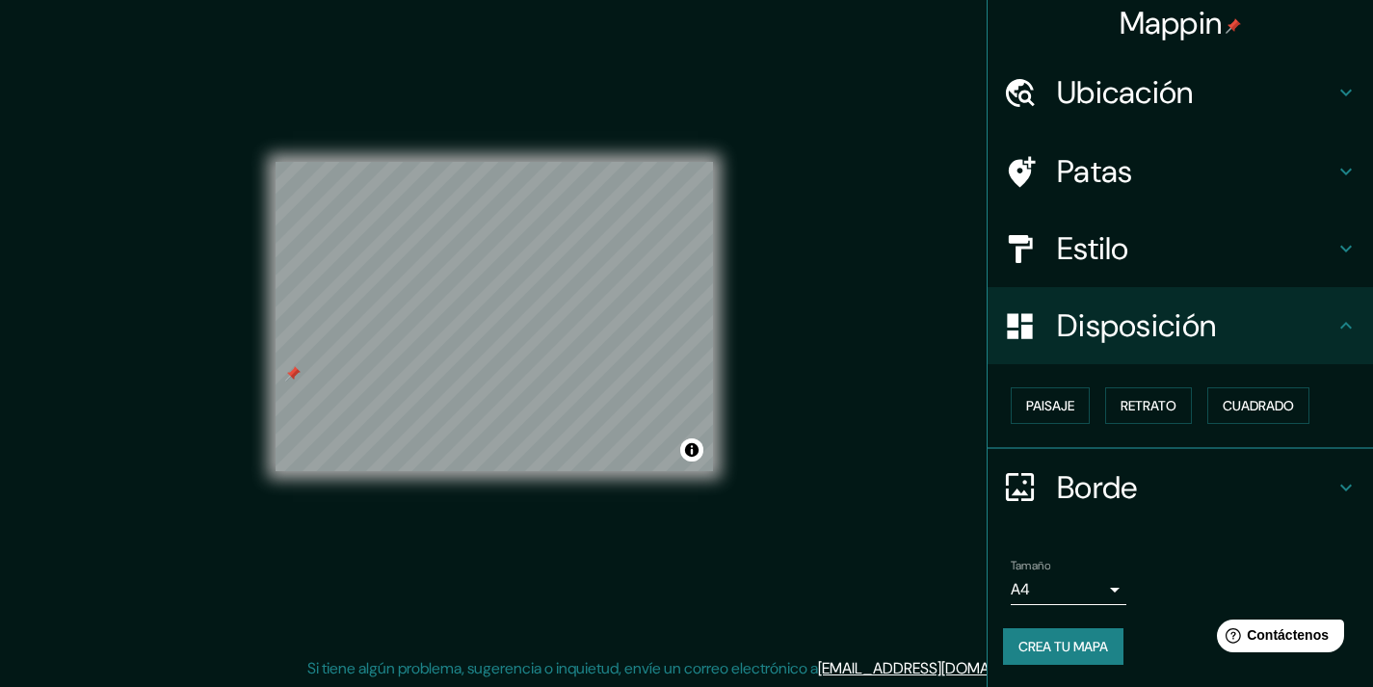
click at [1090, 389] on div "Paisaje Retrato Cuadrado" at bounding box center [1188, 406] width 370 height 52
click at [1141, 411] on font "Retrato" at bounding box center [1149, 405] width 56 height 17
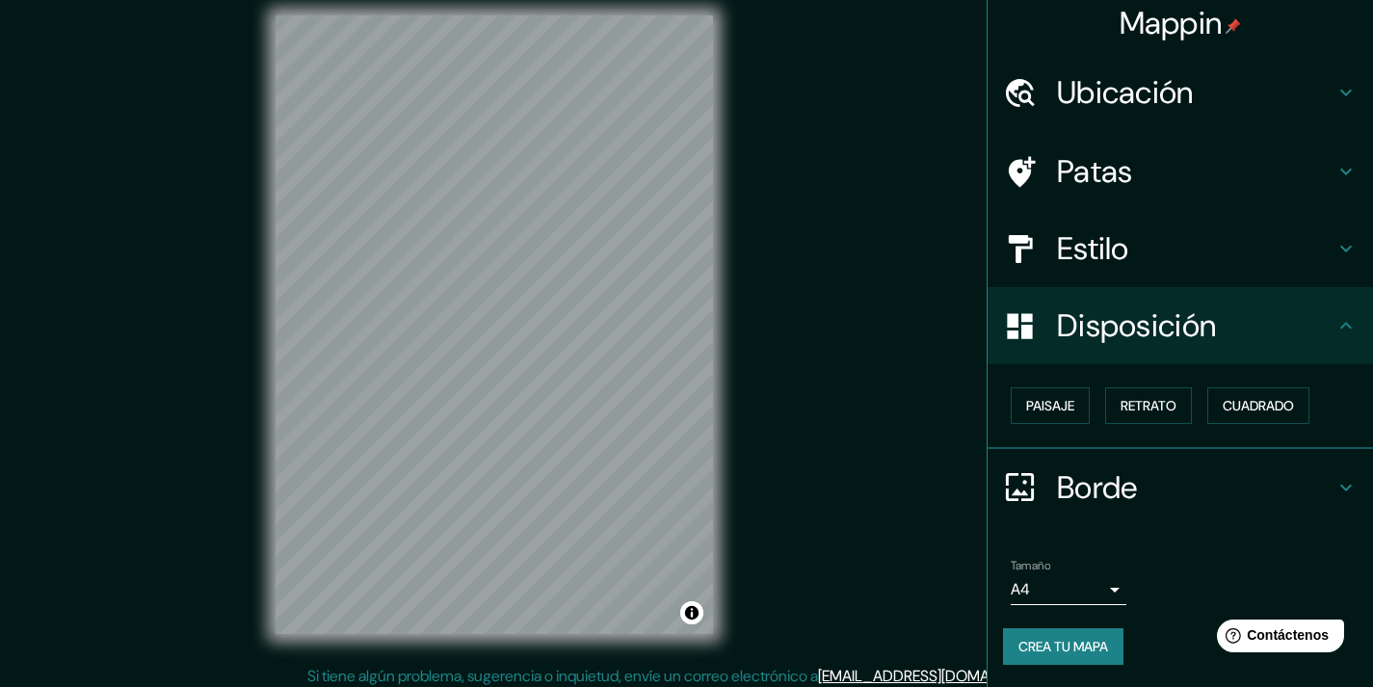
scroll to position [23, 0]
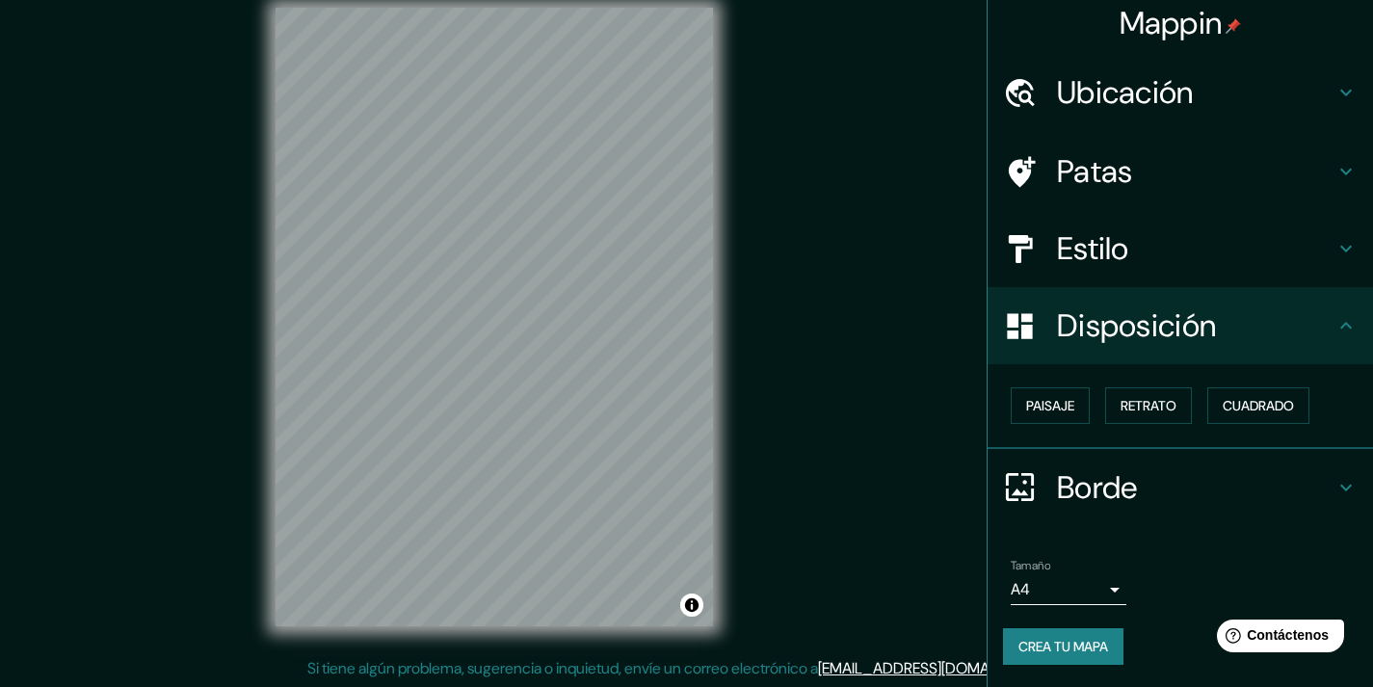
click at [1055, 580] on body "Mappin Ubicación Ensenada, [GEOGRAPHIC_DATA], [GEOGRAPHIC_DATA] Patas Estilo Di…" at bounding box center [686, 320] width 1373 height 687
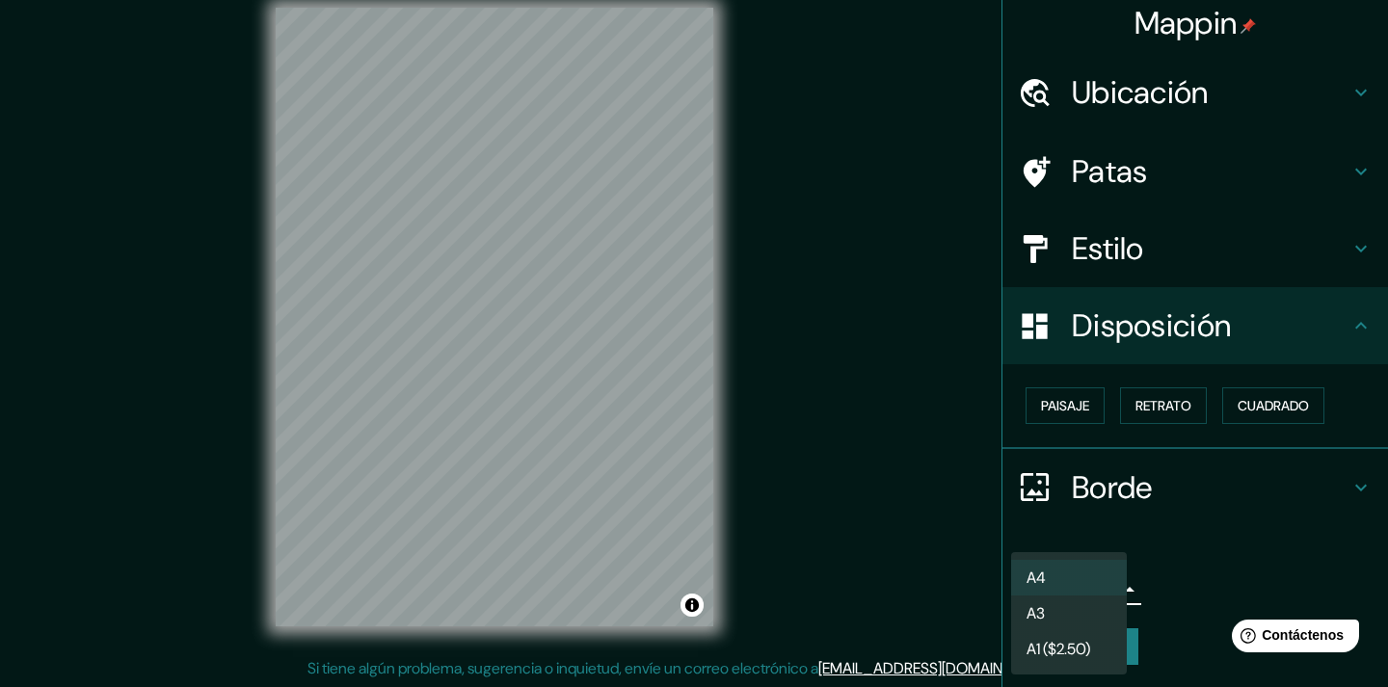
click at [1072, 629] on li "A3" at bounding box center [1069, 614] width 116 height 36
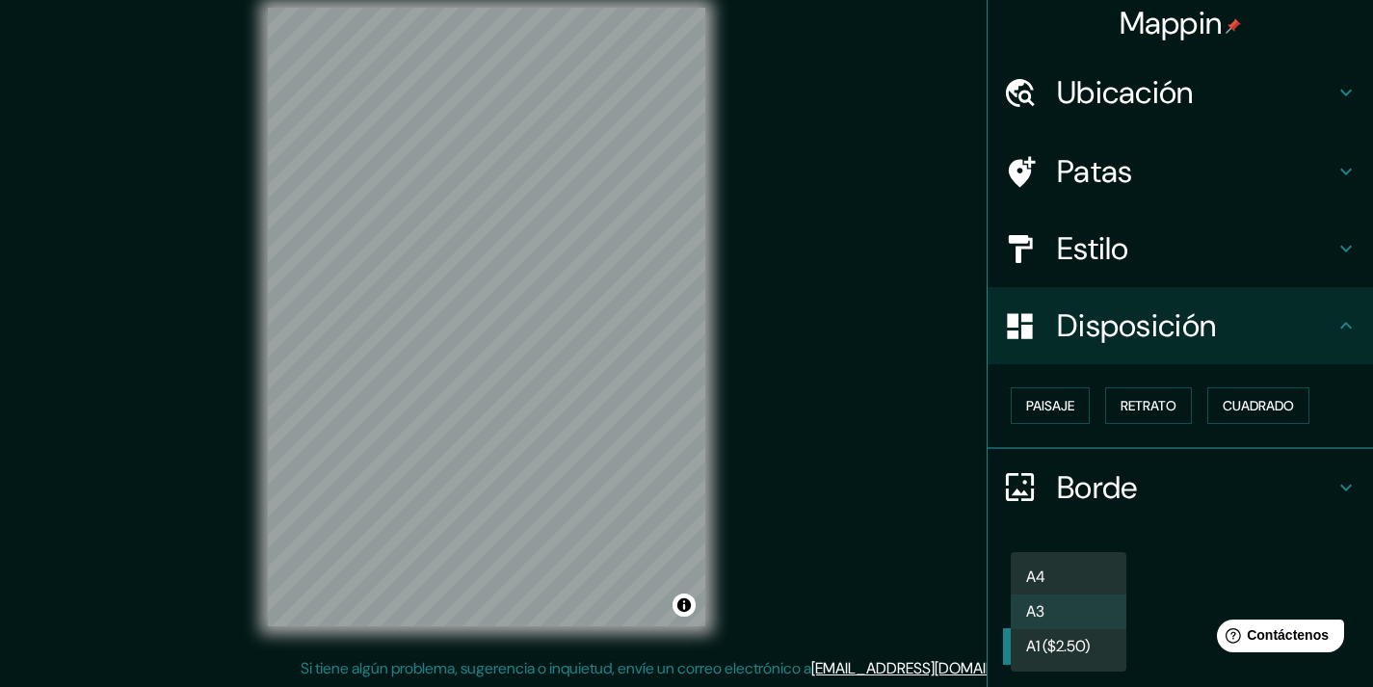
click at [1085, 579] on body "Mappin Ubicación Ensenada, [GEOGRAPHIC_DATA], [GEOGRAPHIC_DATA] Patas Estilo Di…" at bounding box center [686, 320] width 1373 height 687
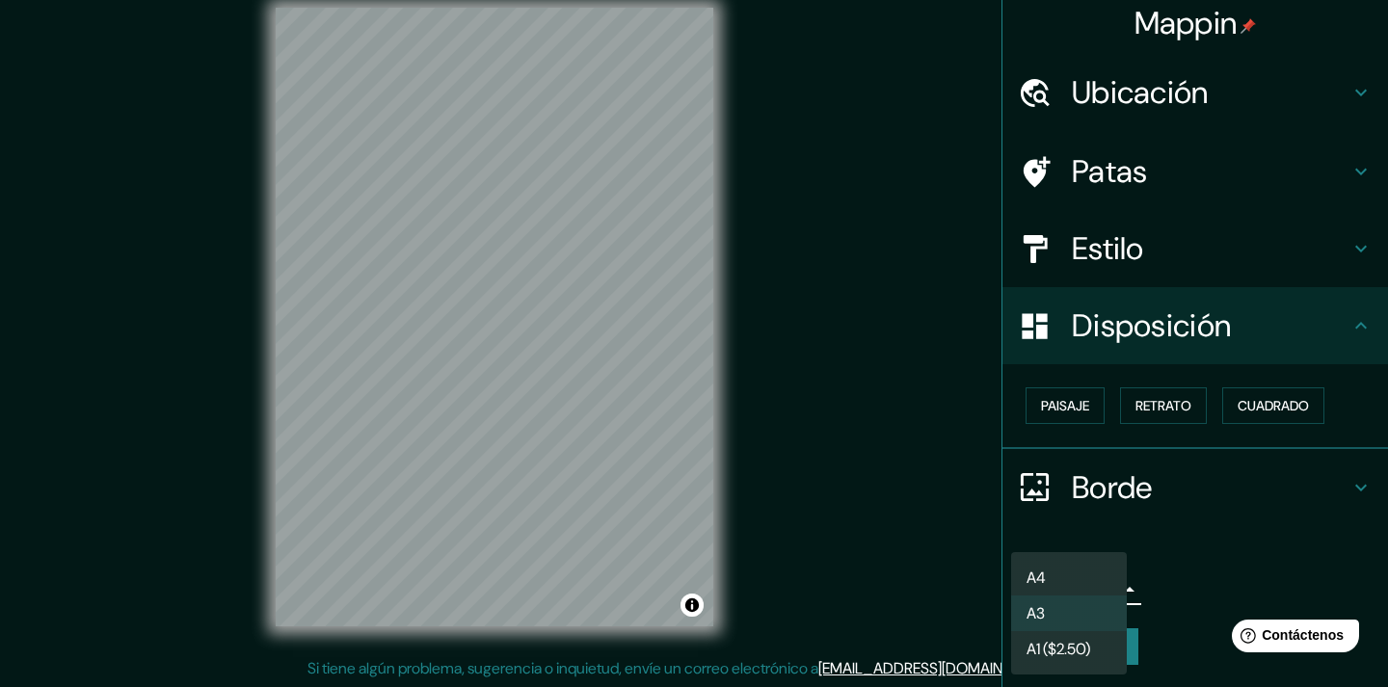
click at [1085, 573] on li "A4" at bounding box center [1069, 578] width 116 height 36
type input "single"
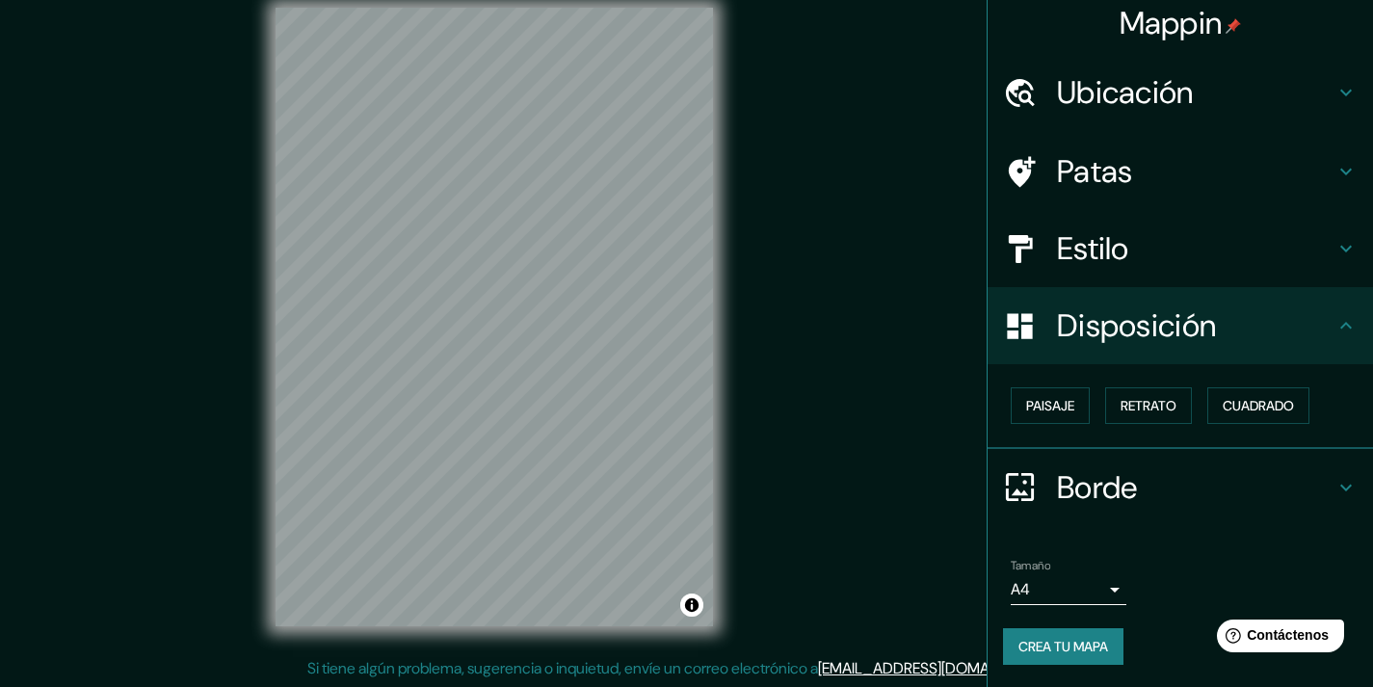
click at [1136, 557] on div "Tamaño A4 single" at bounding box center [1180, 582] width 355 height 62
click at [1294, 397] on button "Cuadrado" at bounding box center [1258, 405] width 102 height 37
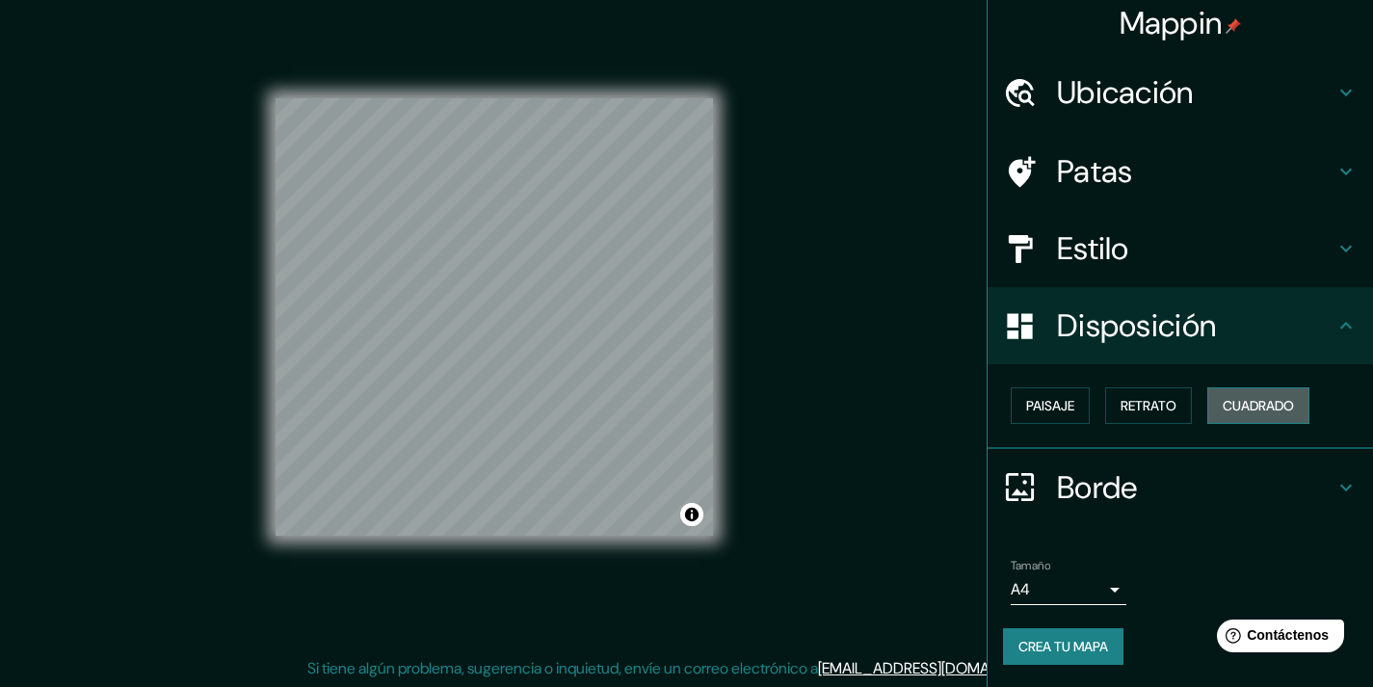
click at [1294, 397] on button "Cuadrado" at bounding box center [1258, 405] width 102 height 37
click at [1032, 398] on font "Paisaje" at bounding box center [1050, 405] width 48 height 17
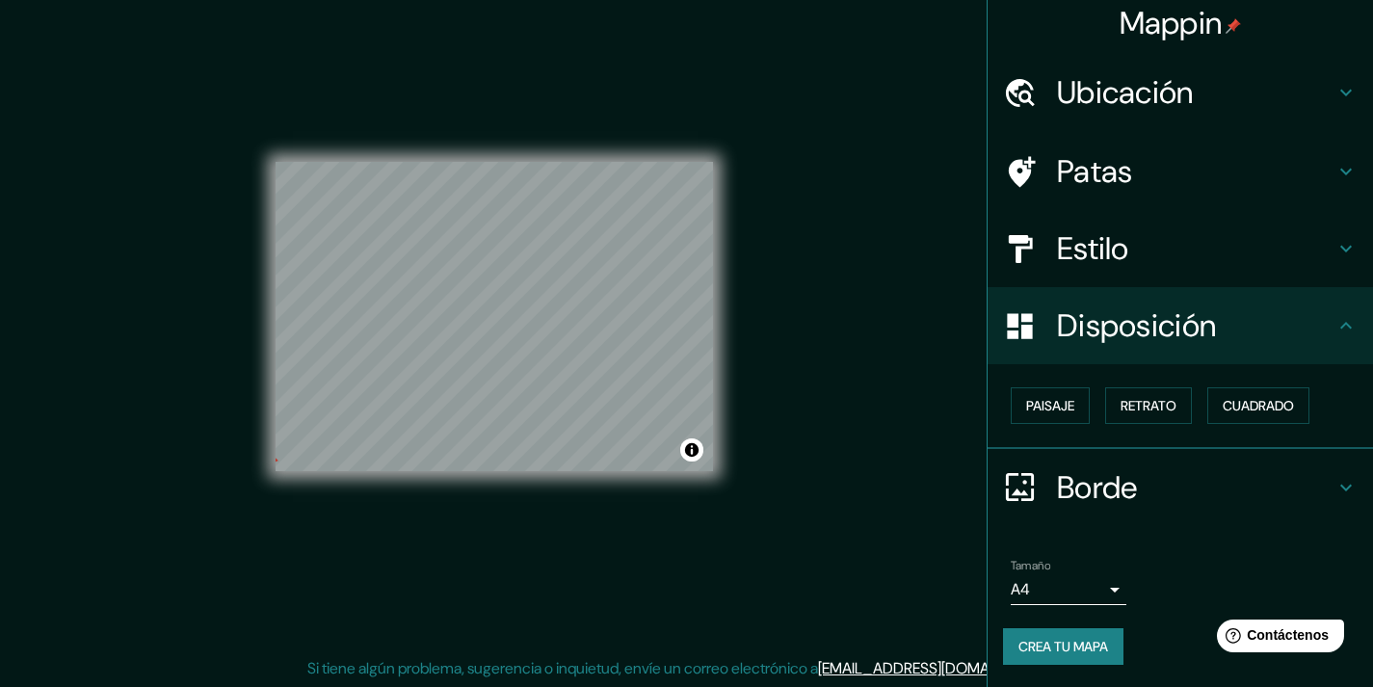
scroll to position [0, 0]
